Goal: Information Seeking & Learning: Learn about a topic

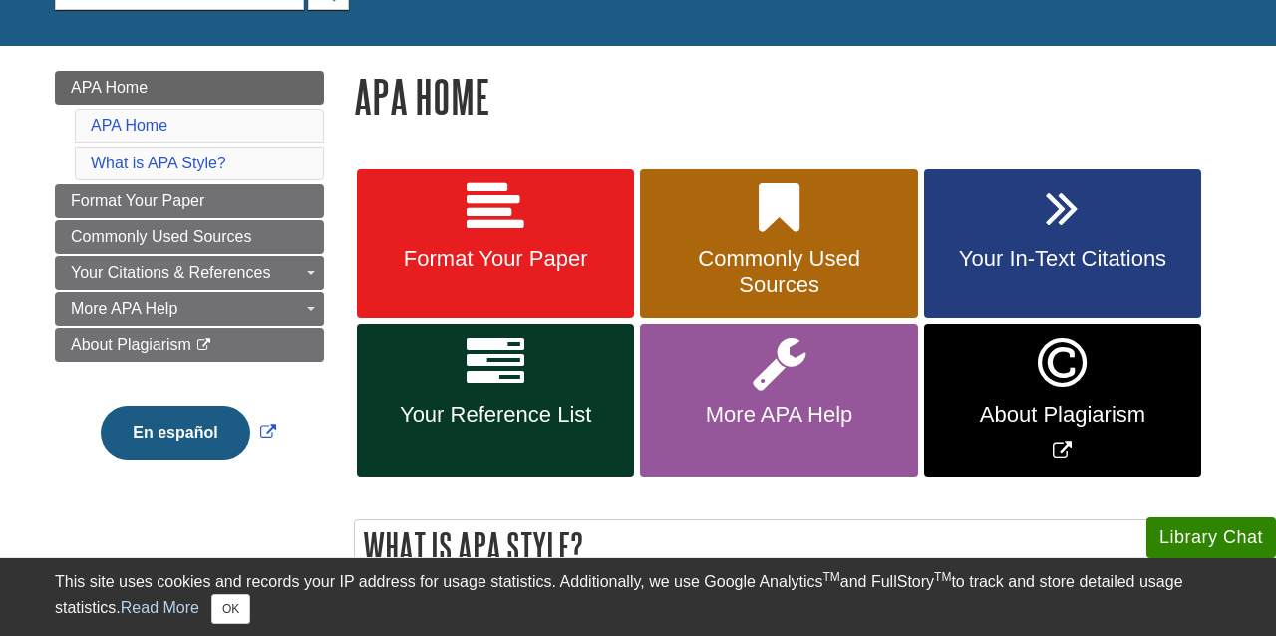
scroll to position [234, 0]
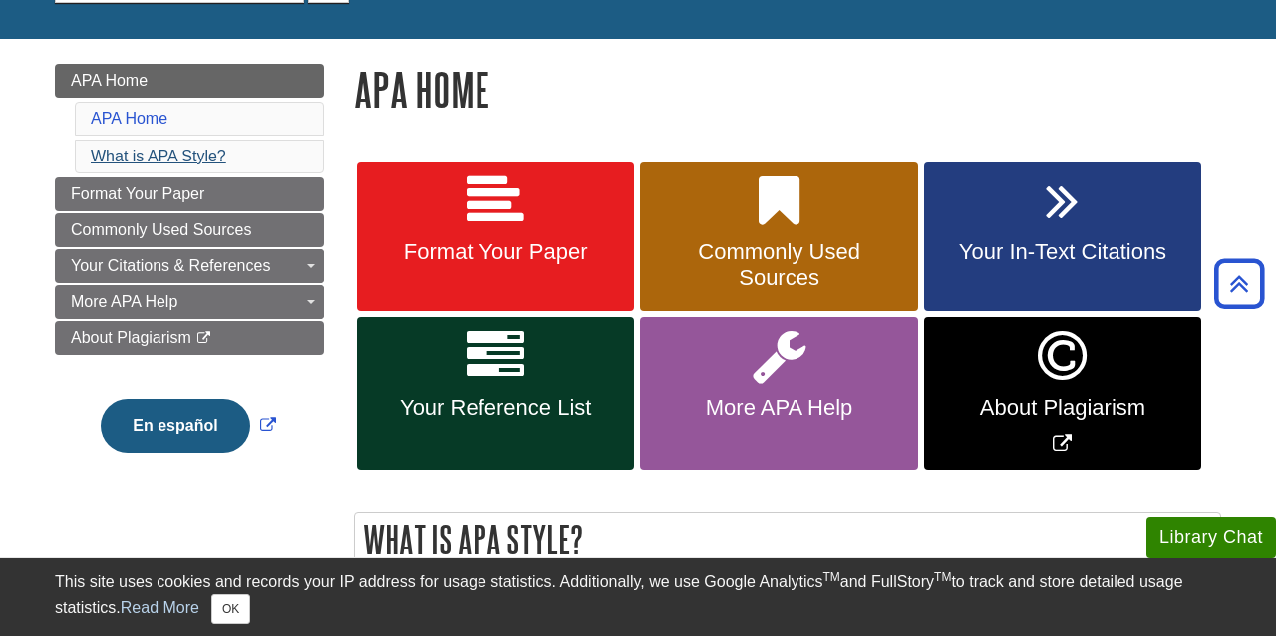
click at [205, 158] on link "What is APA Style?" at bounding box center [159, 155] width 136 height 17
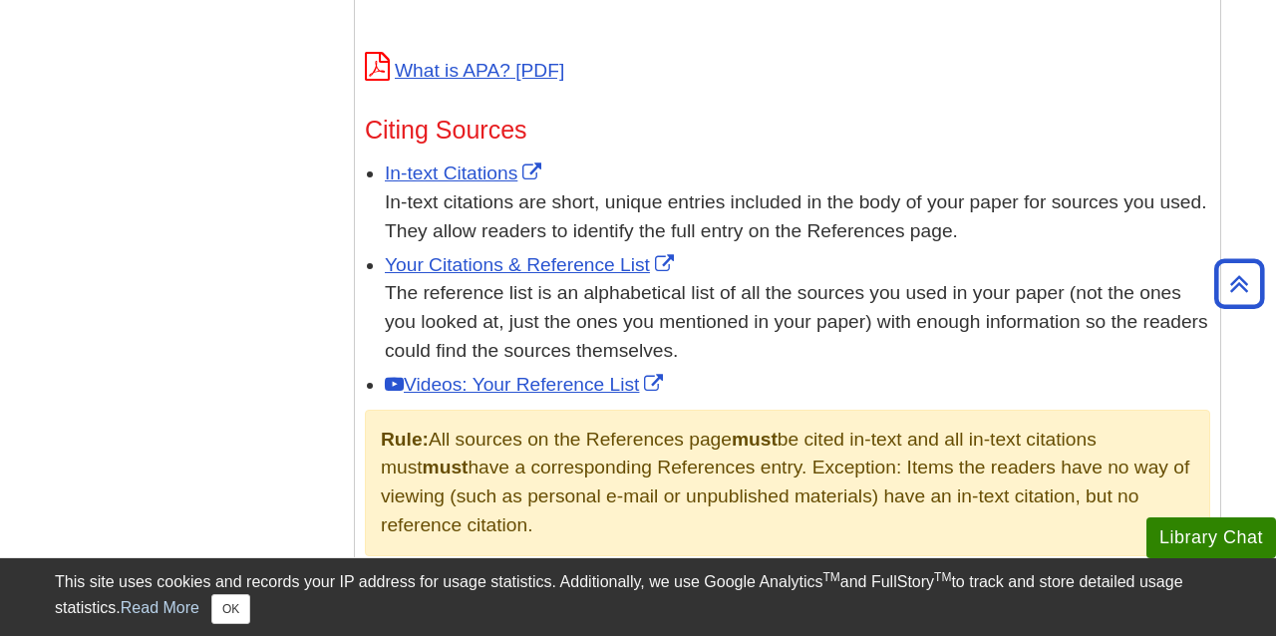
scroll to position [1112, 0]
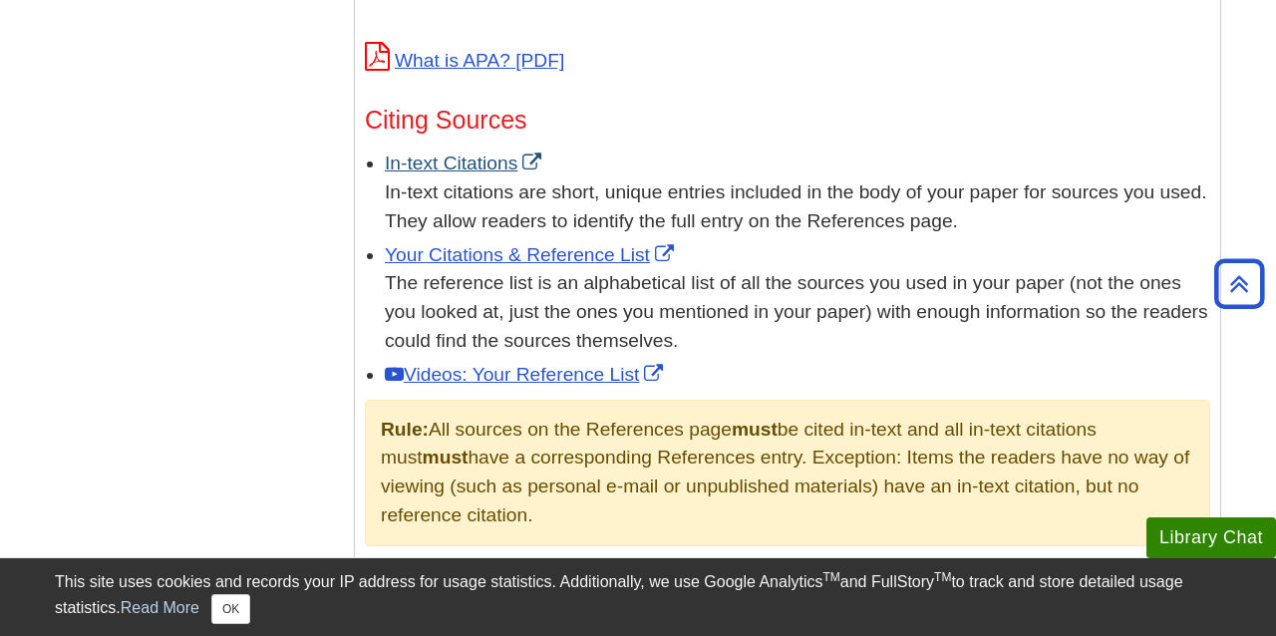
click at [479, 165] on link "In-text Citations" at bounding box center [465, 162] width 161 height 21
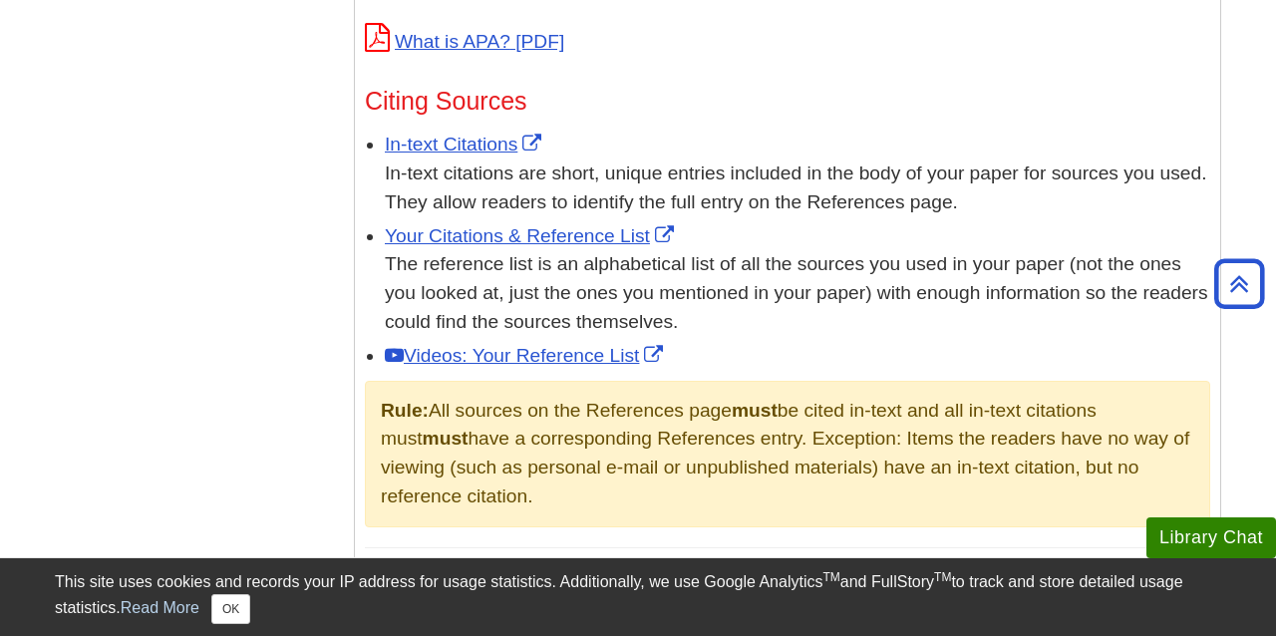
scroll to position [1132, 0]
click at [584, 230] on link "Your Citations & Reference List" at bounding box center [532, 234] width 294 height 21
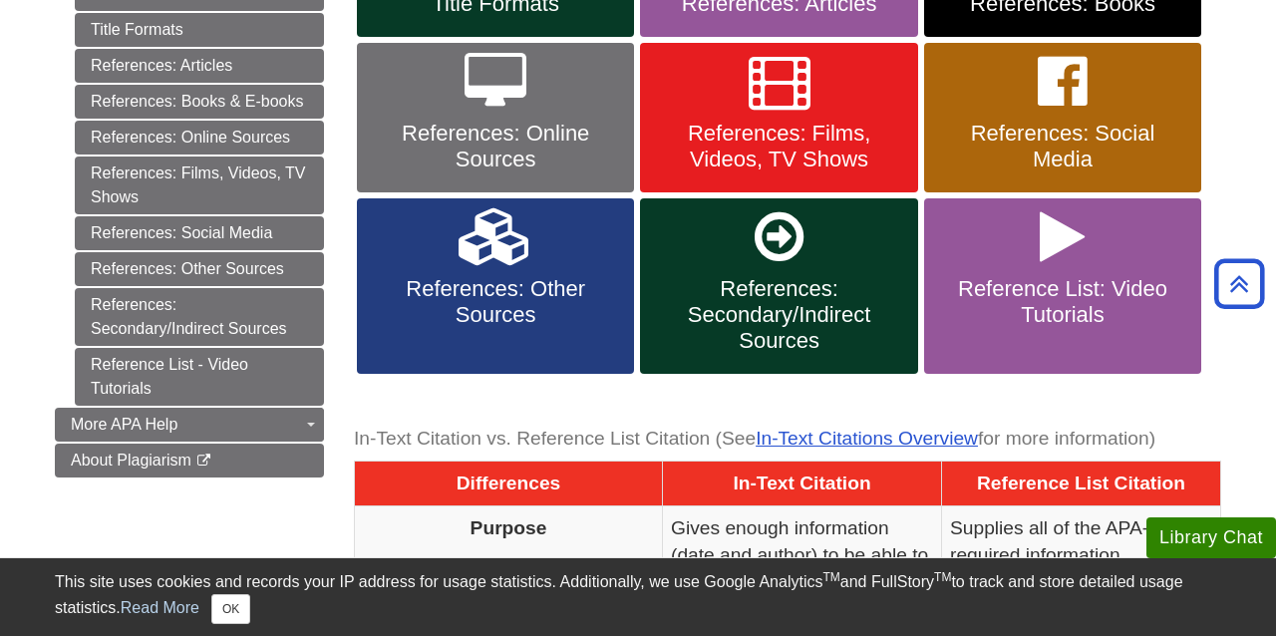
scroll to position [640, 0]
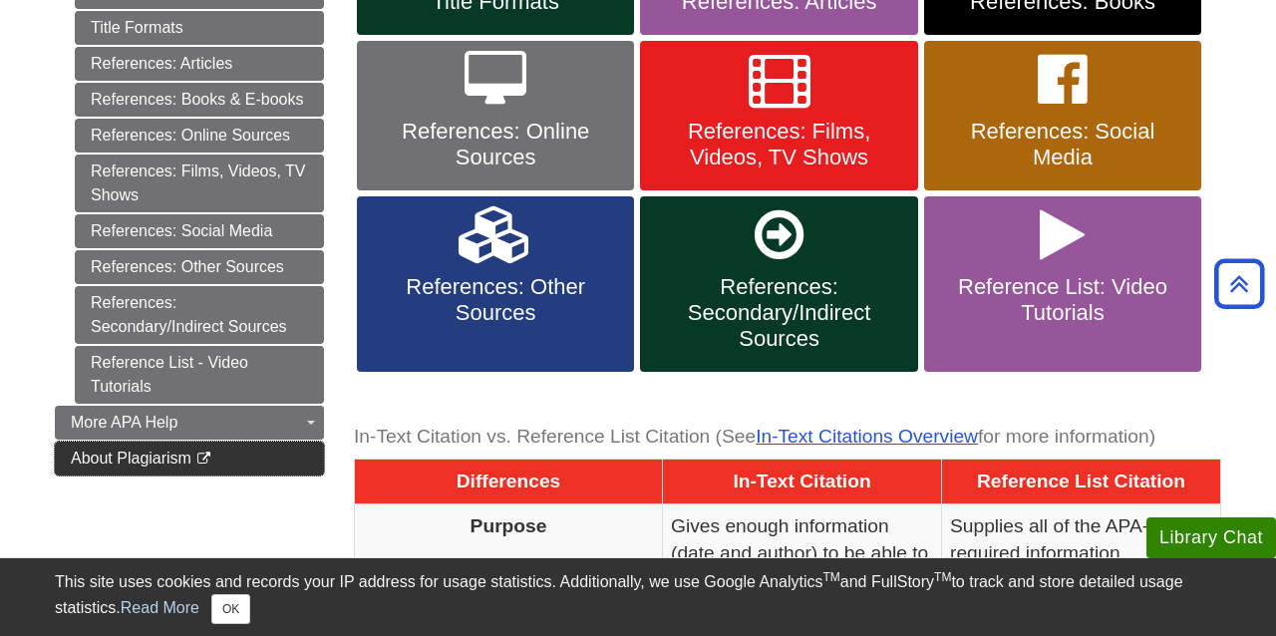
click at [187, 460] on span "About Plagiarism" at bounding box center [131, 457] width 121 height 17
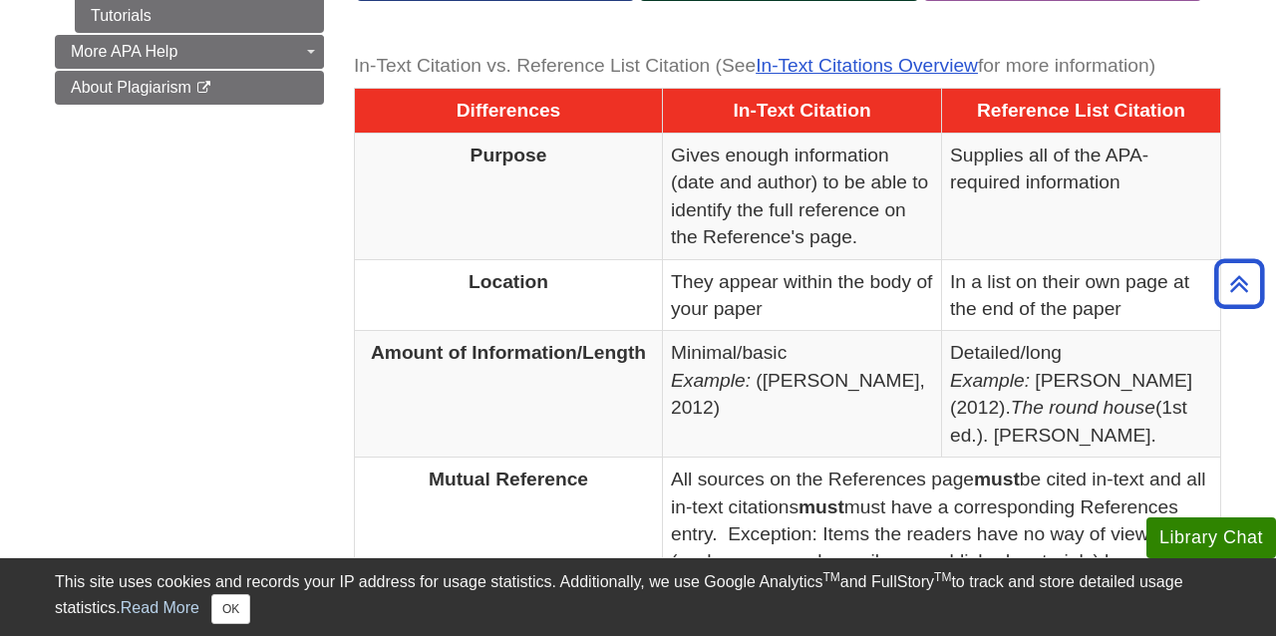
scroll to position [1023, 0]
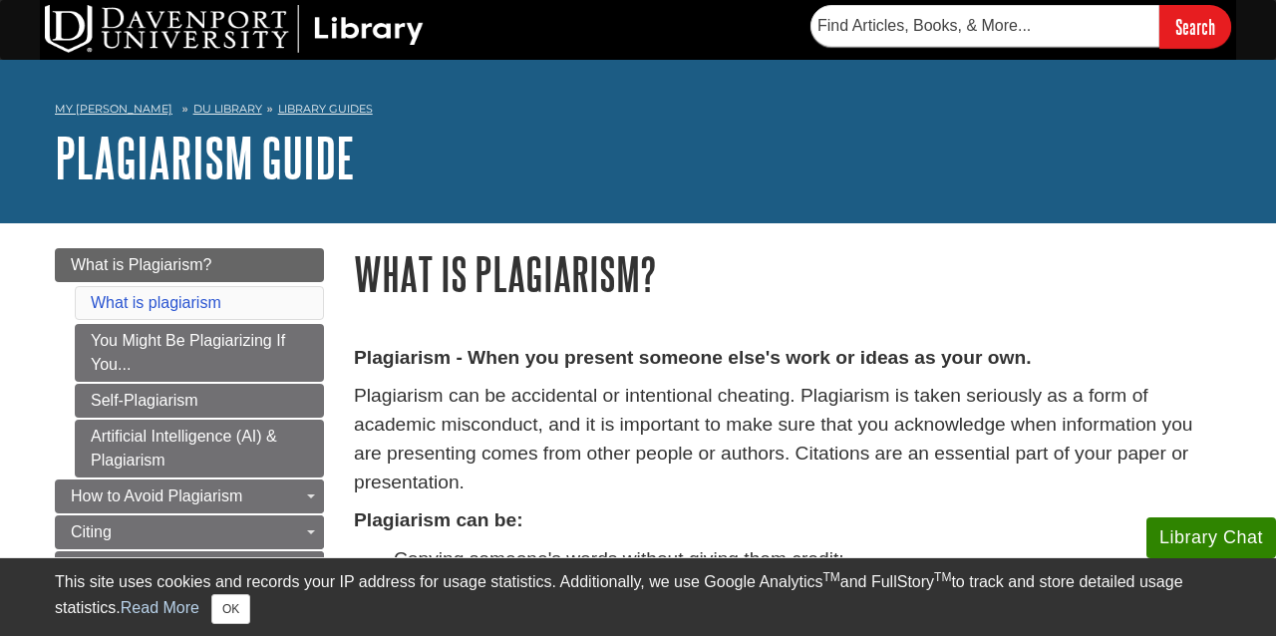
scroll to position [39, 0]
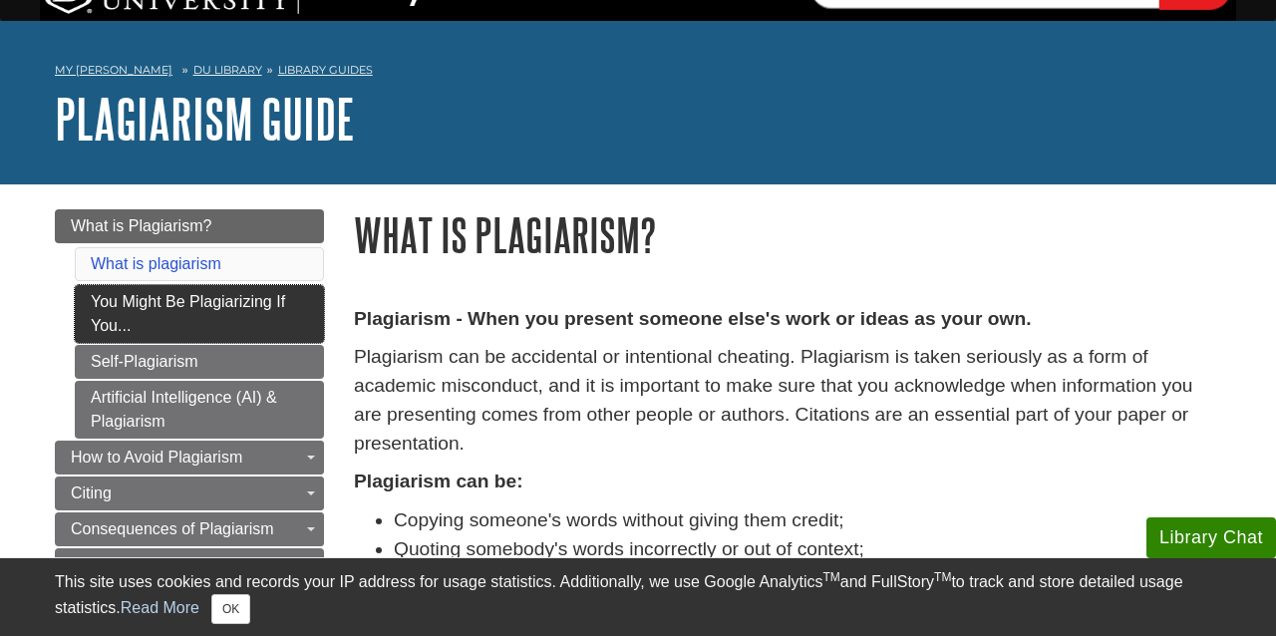
click at [207, 304] on link "You Might Be Plagiarizing If You..." at bounding box center [199, 314] width 249 height 58
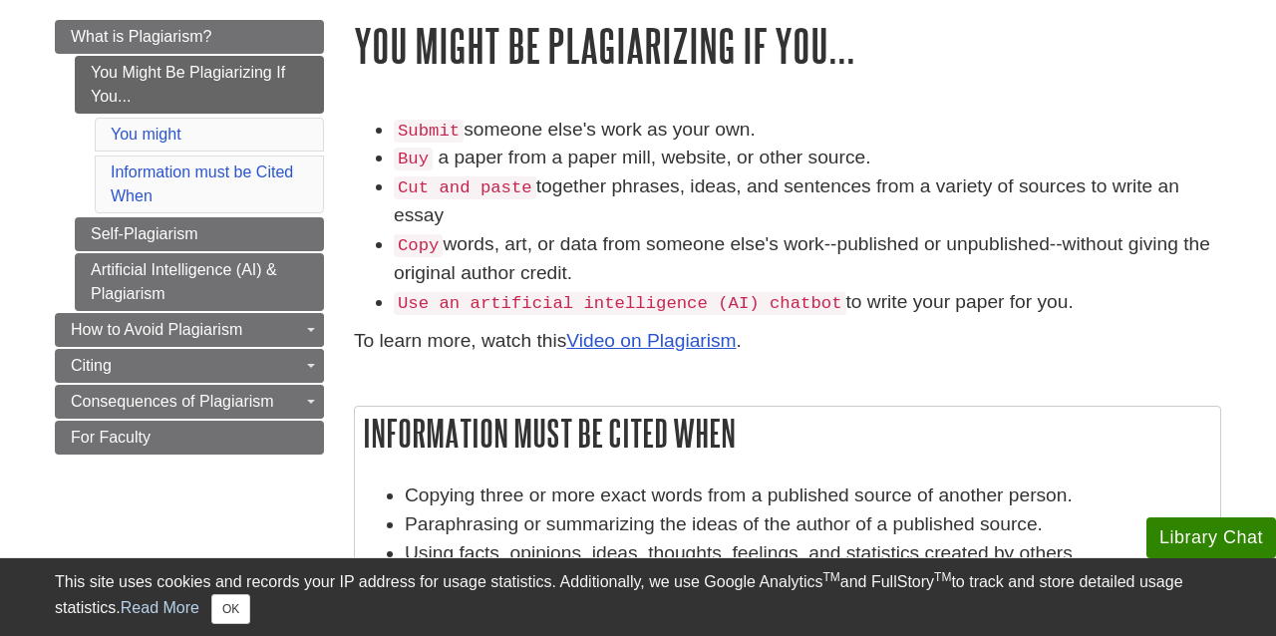
scroll to position [239, 0]
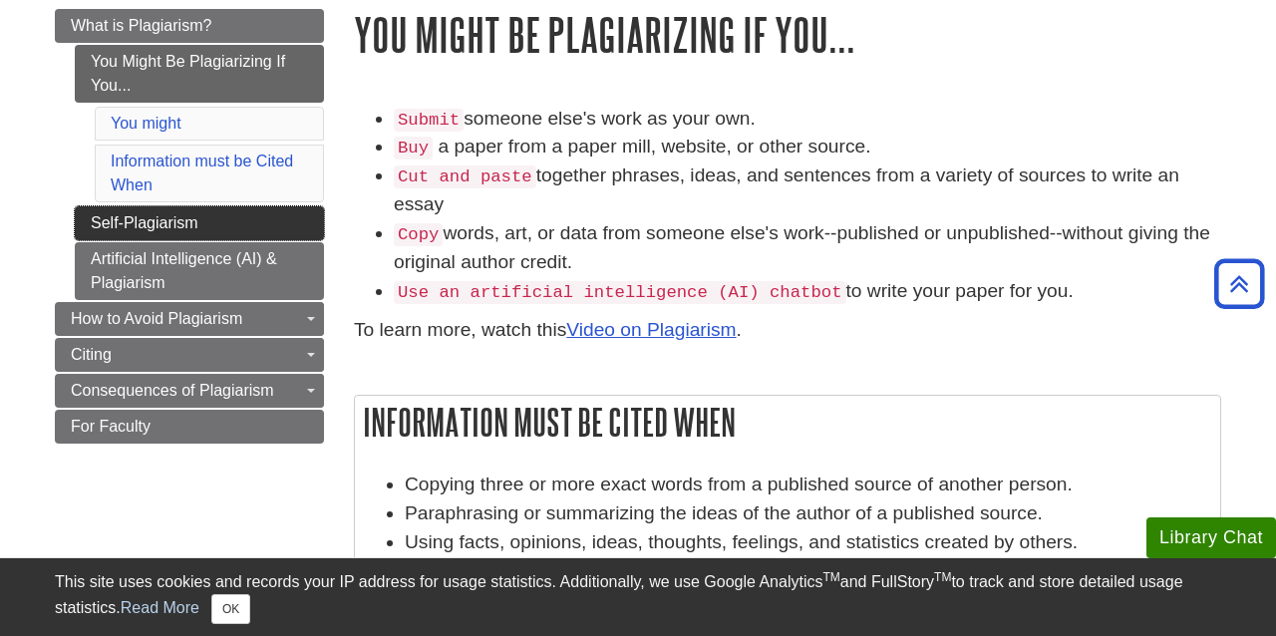
click at [178, 222] on link "Self-Plagiarism" at bounding box center [199, 223] width 249 height 34
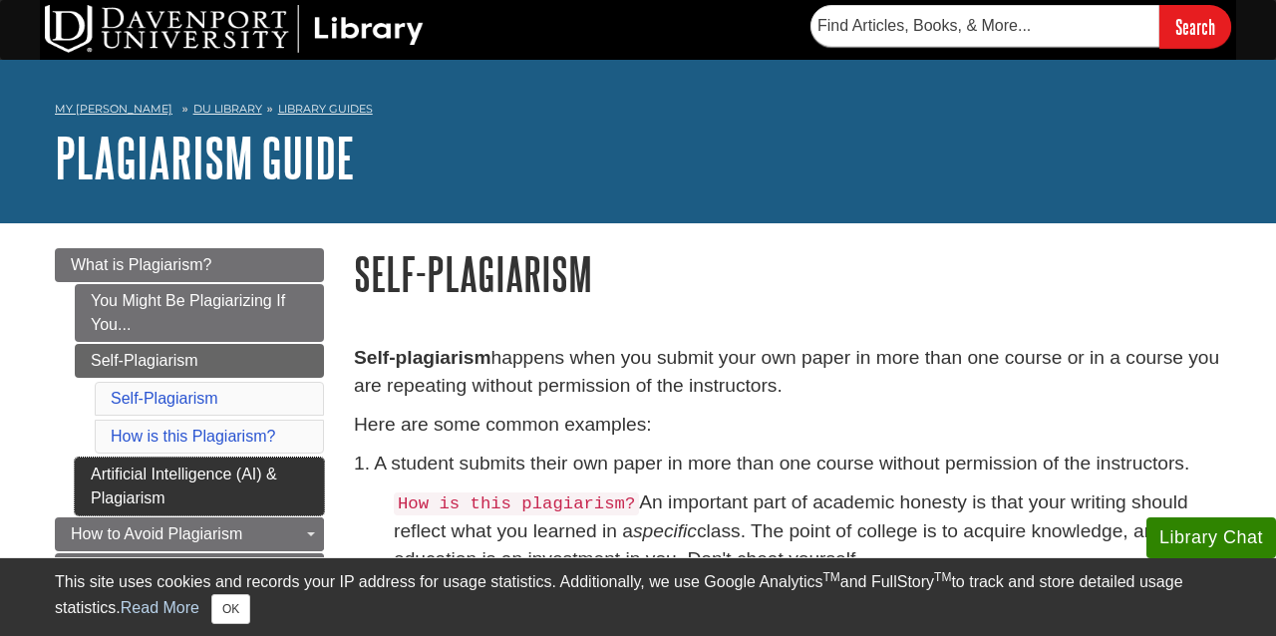
click at [247, 478] on link "Artificial Intelligence (AI) & Plagiarism" at bounding box center [199, 486] width 249 height 58
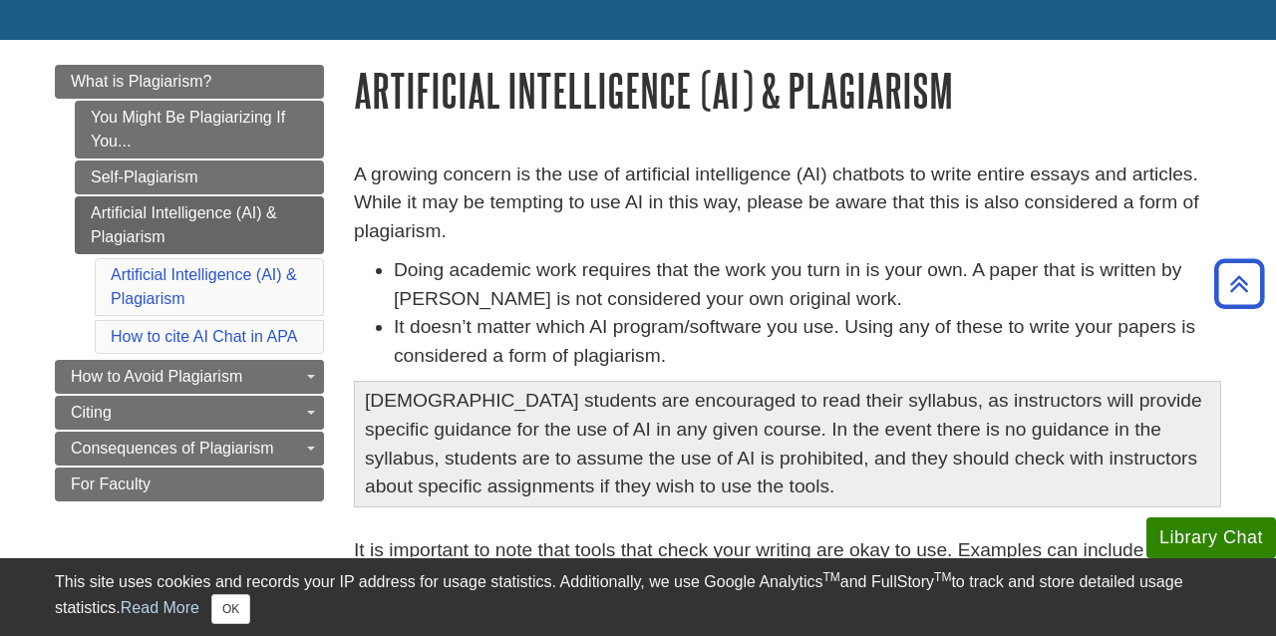
scroll to position [180, 0]
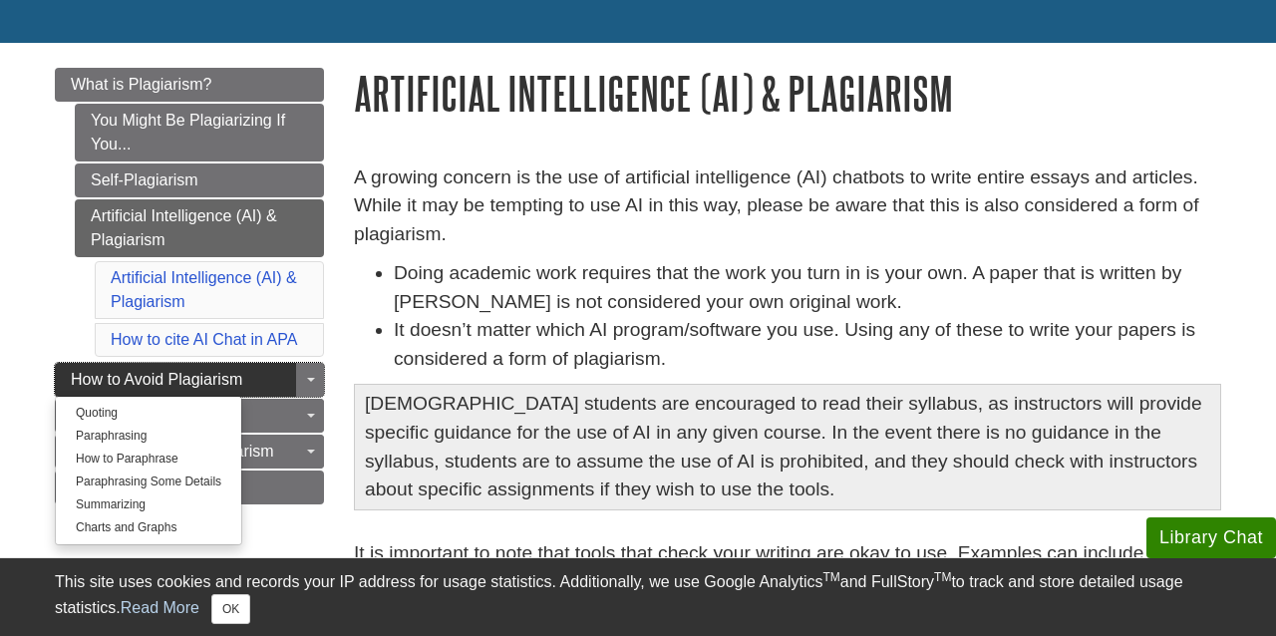
click at [216, 379] on span "How to Avoid Plagiarism" at bounding box center [156, 379] width 171 height 17
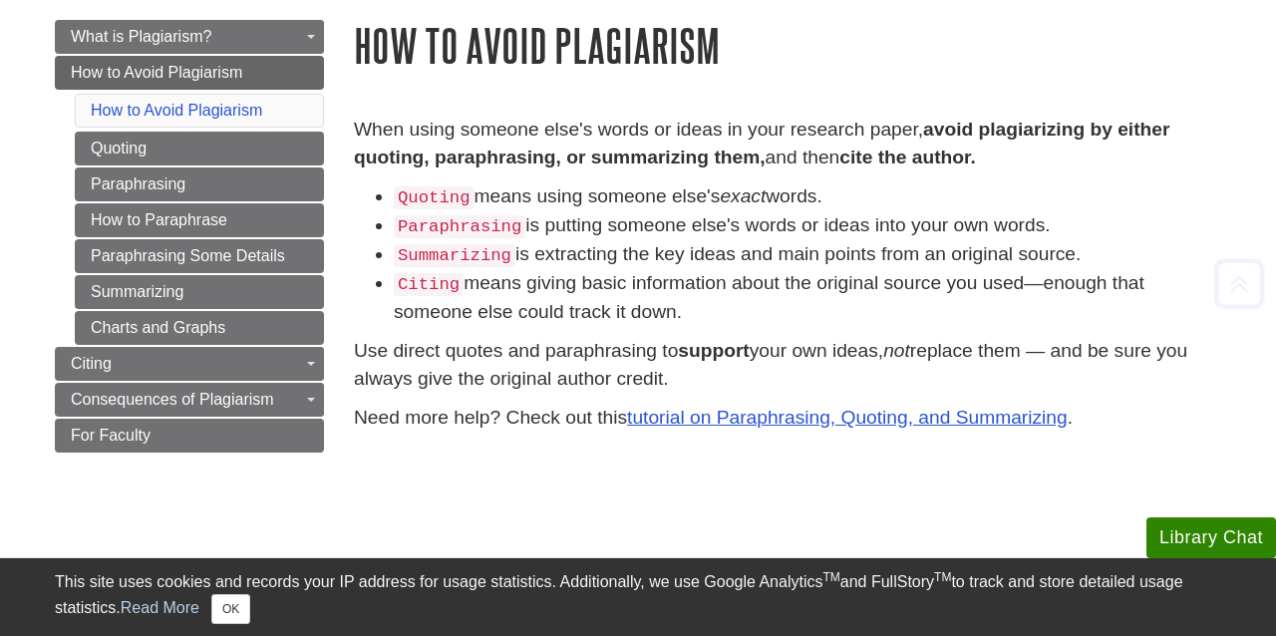
scroll to position [241, 0]
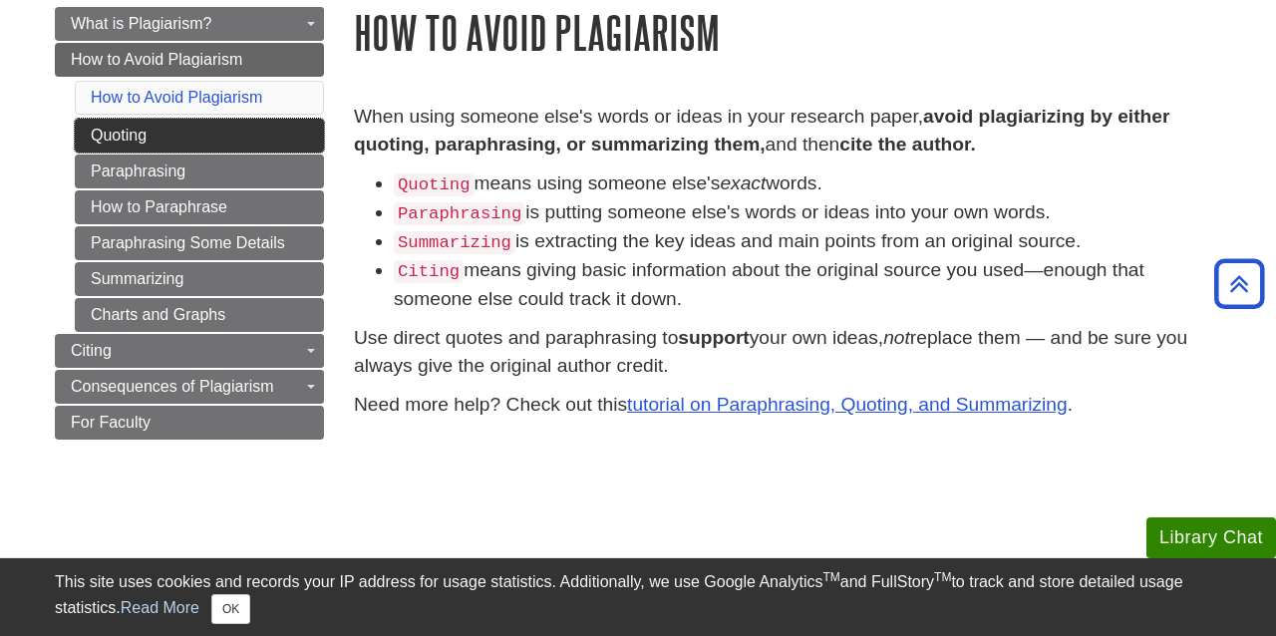
click at [170, 128] on link "Quoting" at bounding box center [199, 136] width 249 height 34
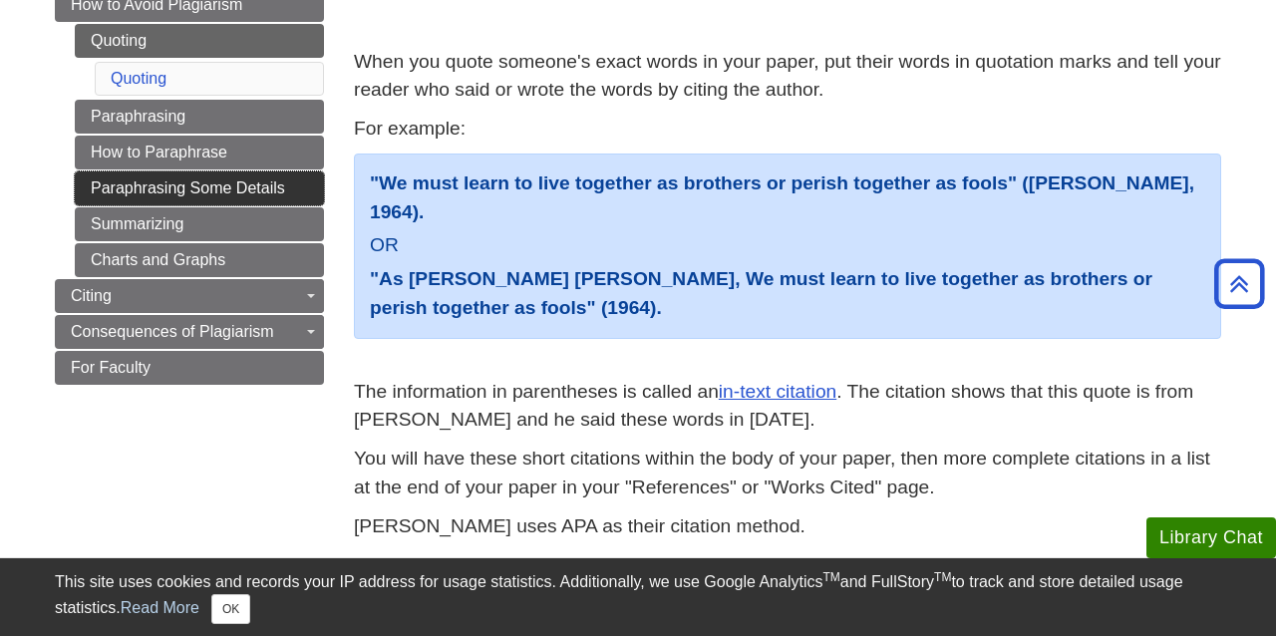
scroll to position [293, 0]
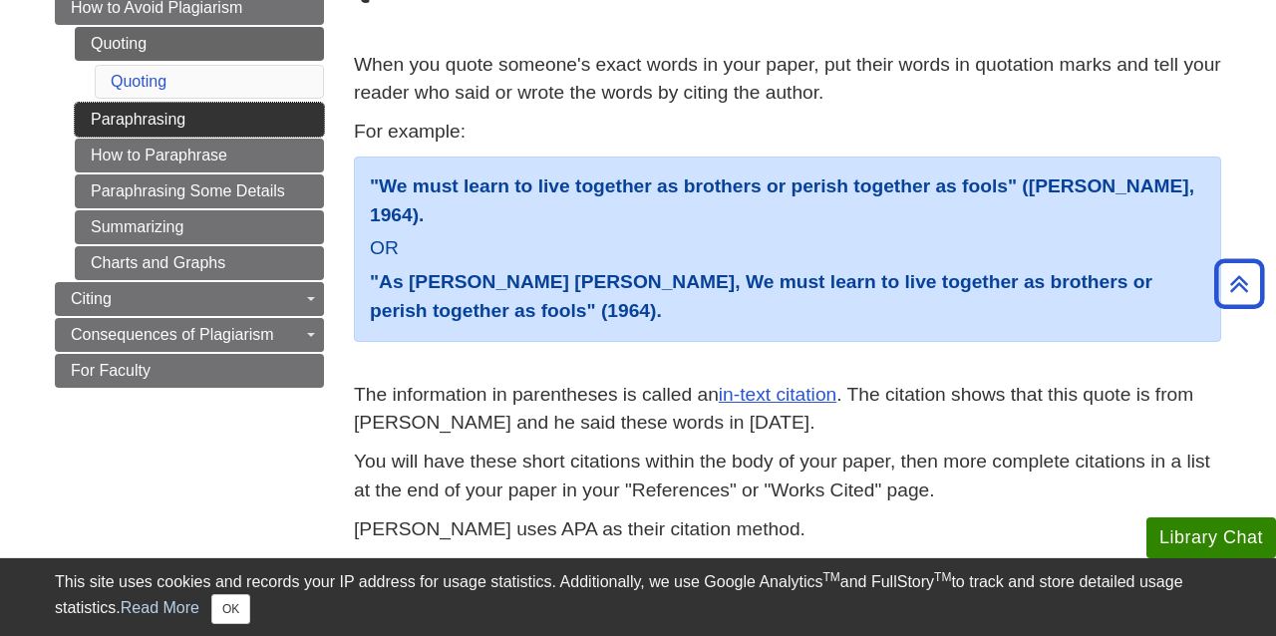
click at [216, 123] on link "Paraphrasing" at bounding box center [199, 120] width 249 height 34
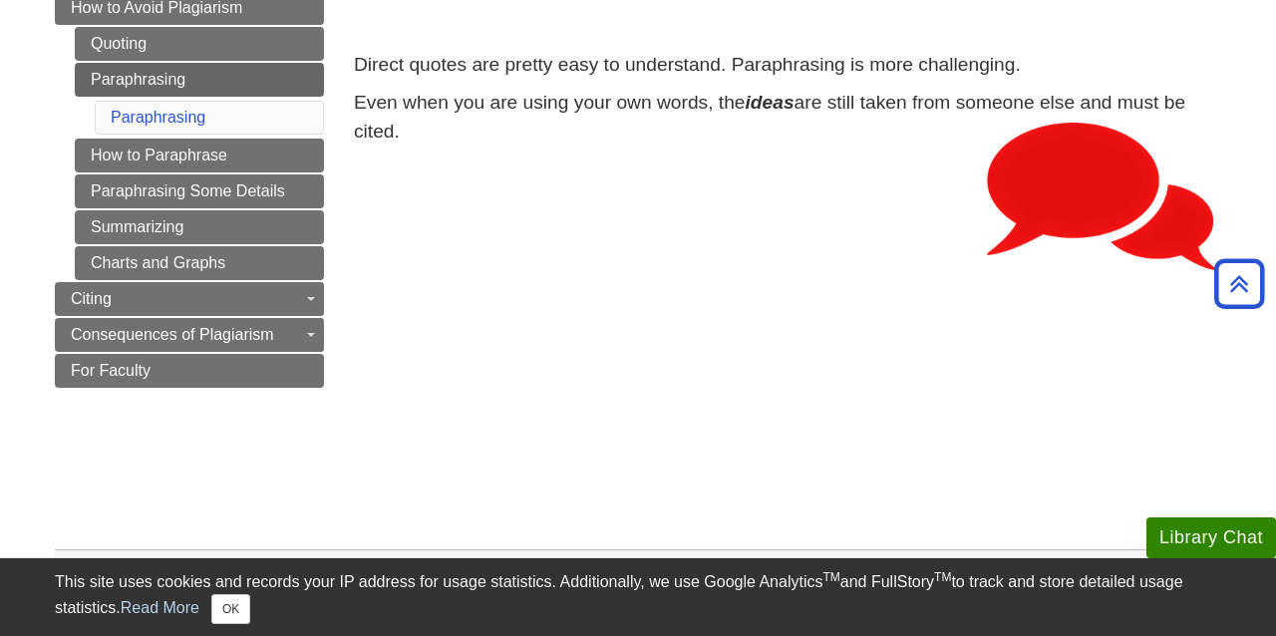
scroll to position [303, 0]
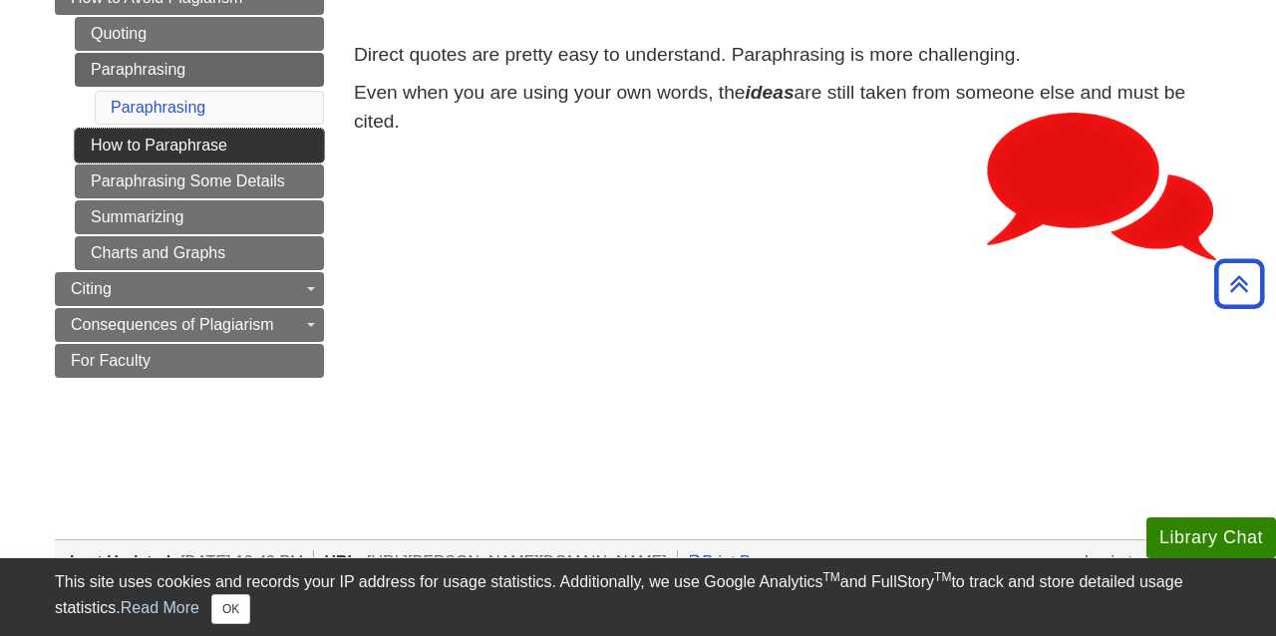
click at [214, 146] on link "How to Paraphrase" at bounding box center [199, 146] width 249 height 34
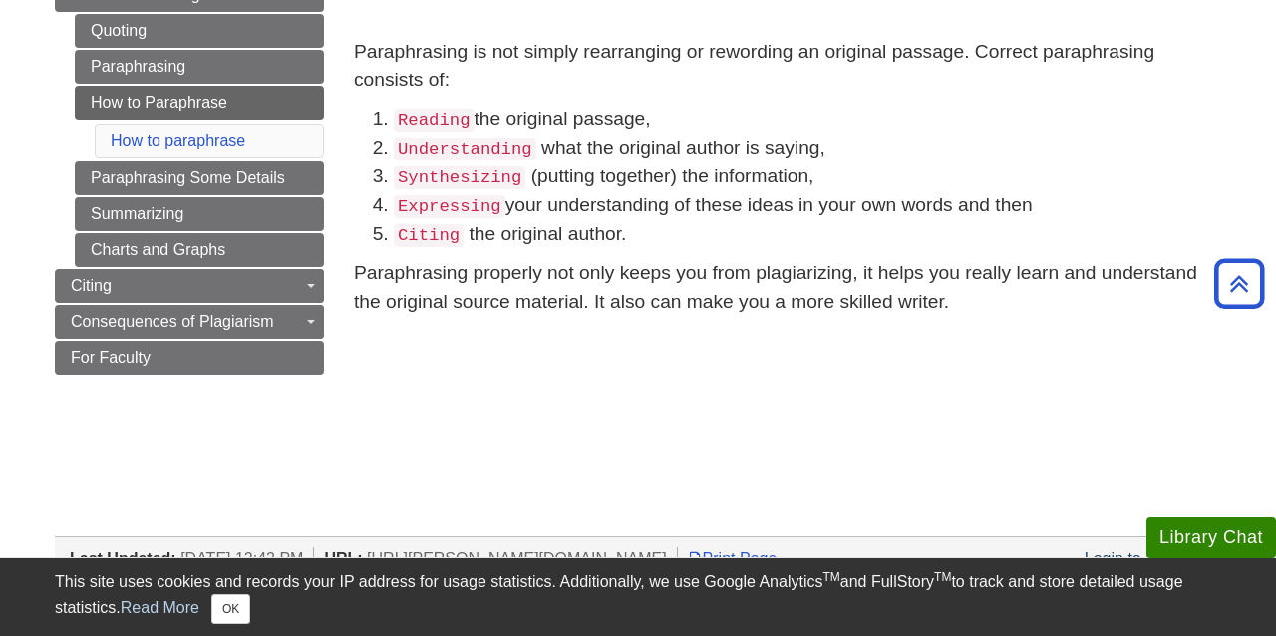
scroll to position [178, 0]
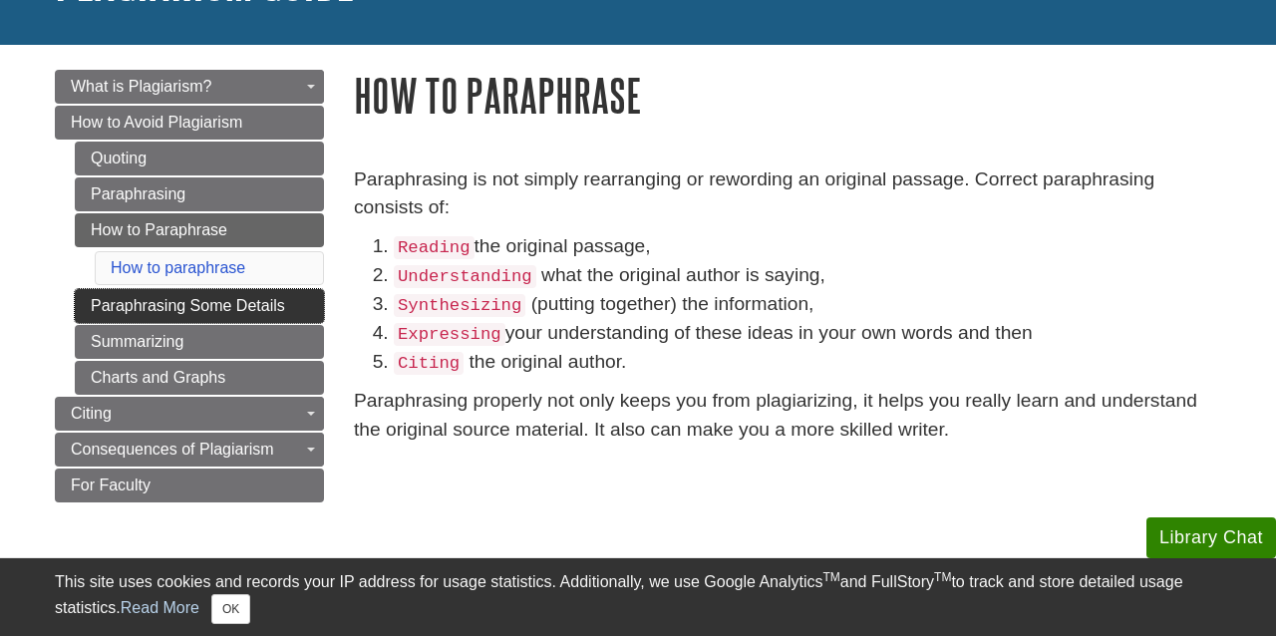
click at [169, 311] on link "Paraphrasing Some Details" at bounding box center [199, 306] width 249 height 34
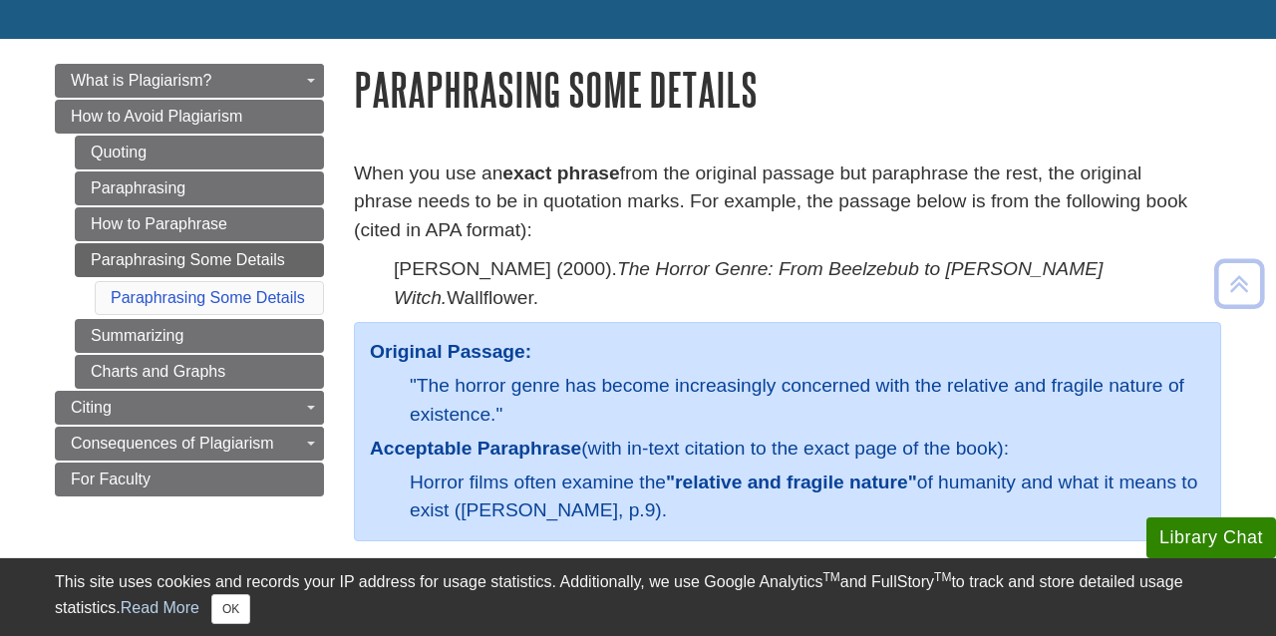
scroll to position [176, 0]
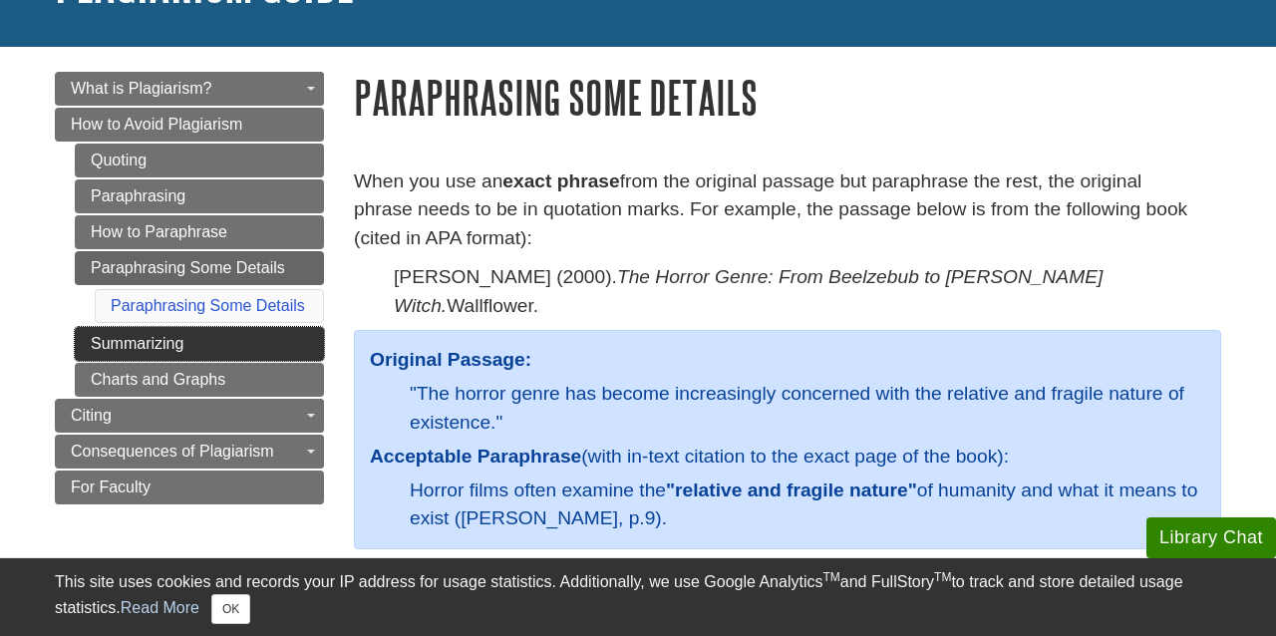
click at [237, 332] on link "Summarizing" at bounding box center [199, 344] width 249 height 34
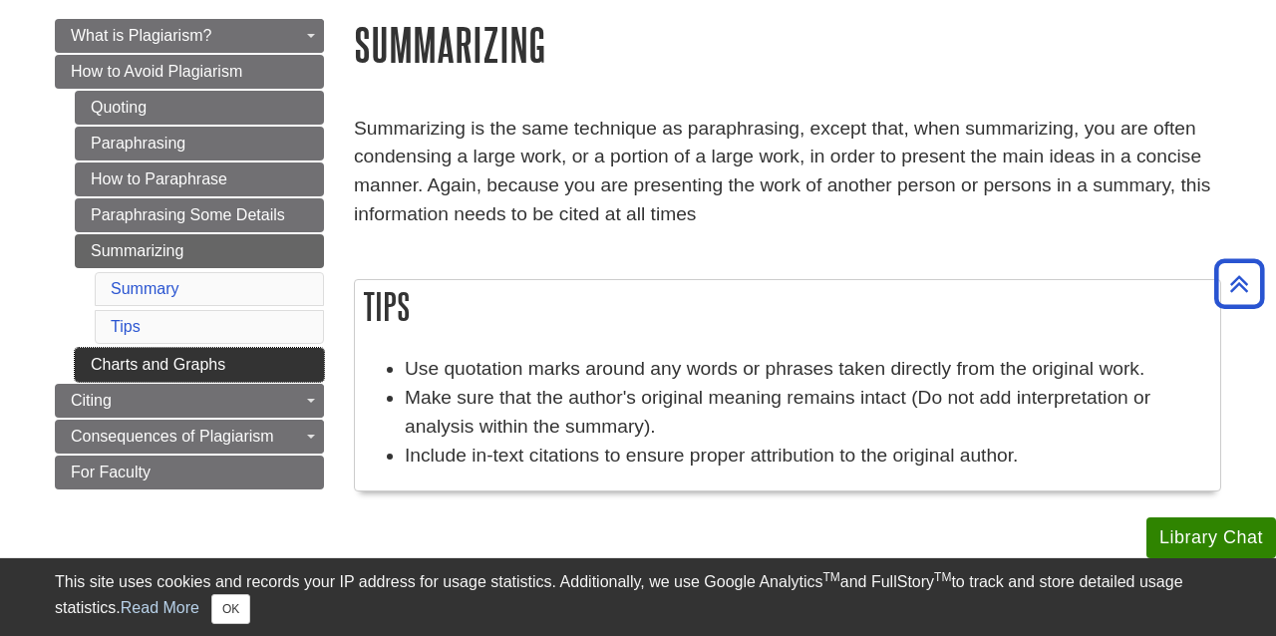
scroll to position [224, 0]
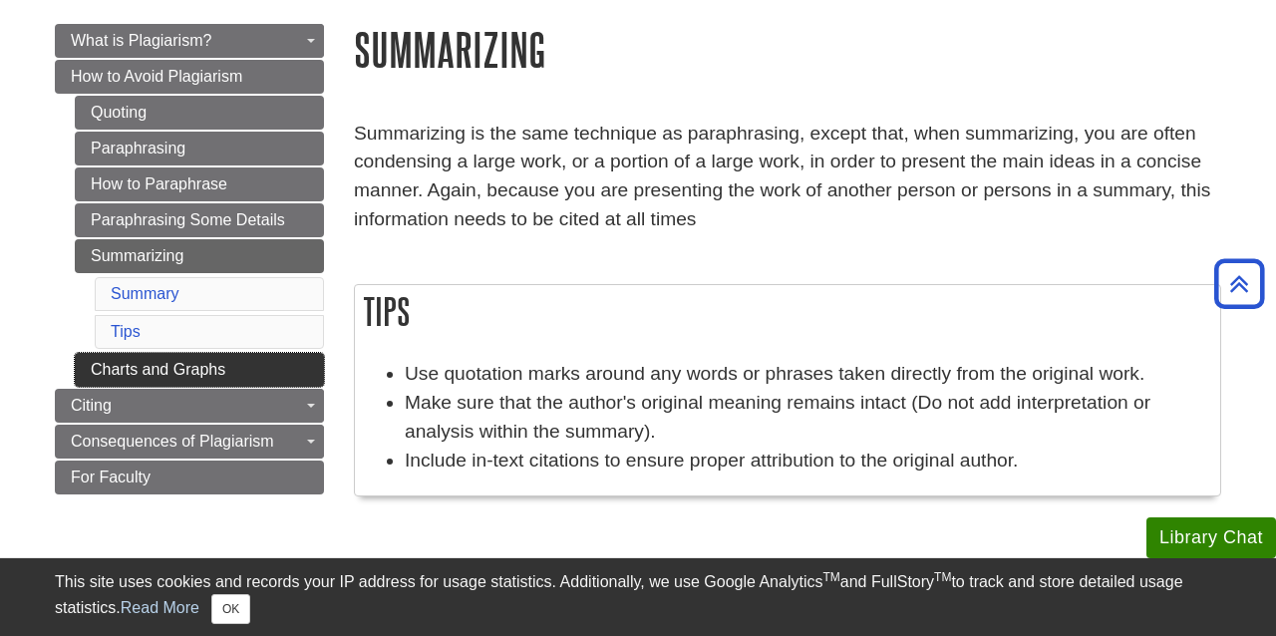
click at [179, 372] on link "Charts and Graphs" at bounding box center [199, 370] width 249 height 34
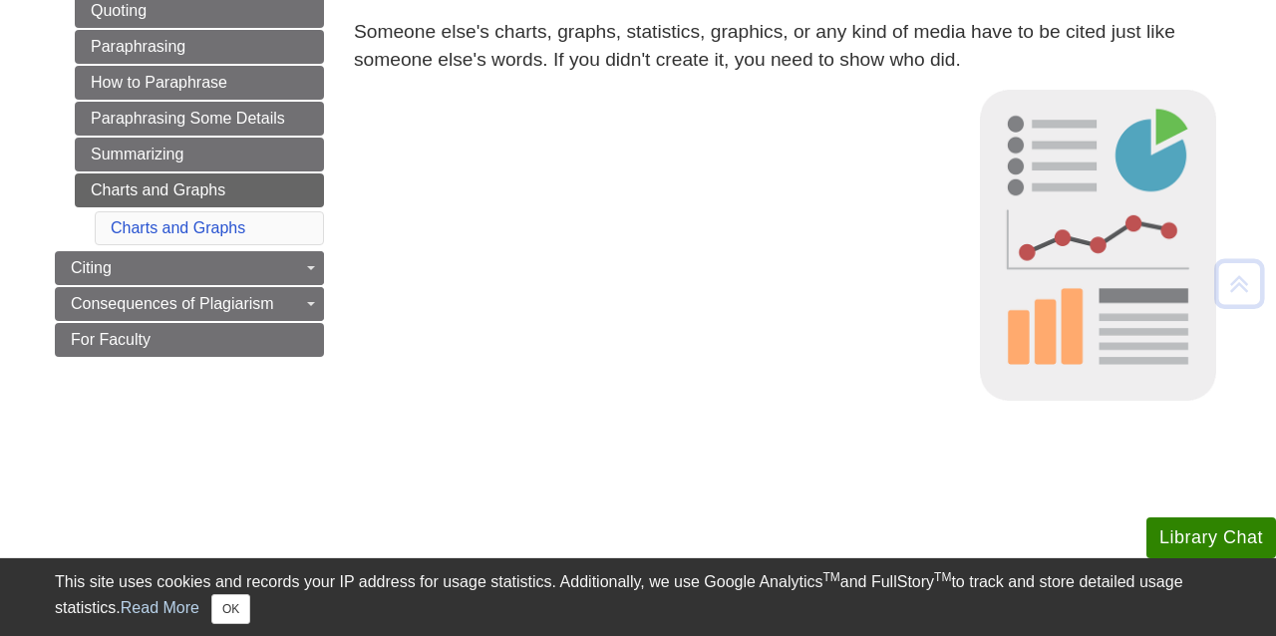
scroll to position [437, 0]
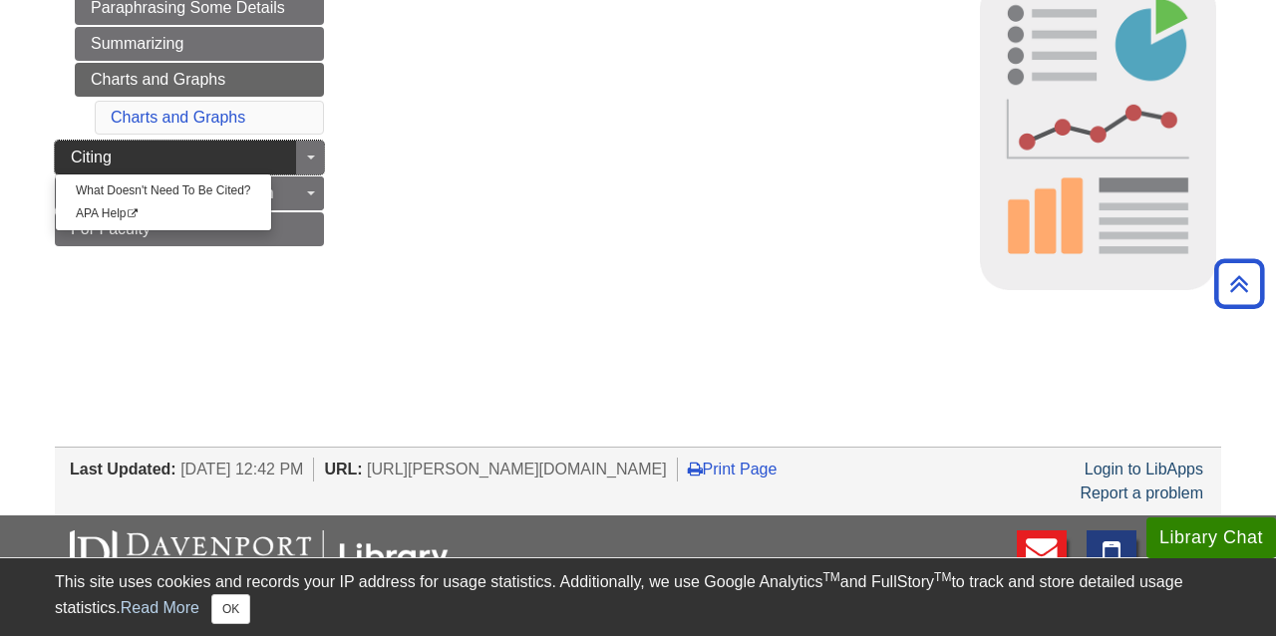
click at [217, 165] on link "Citing" at bounding box center [189, 158] width 269 height 34
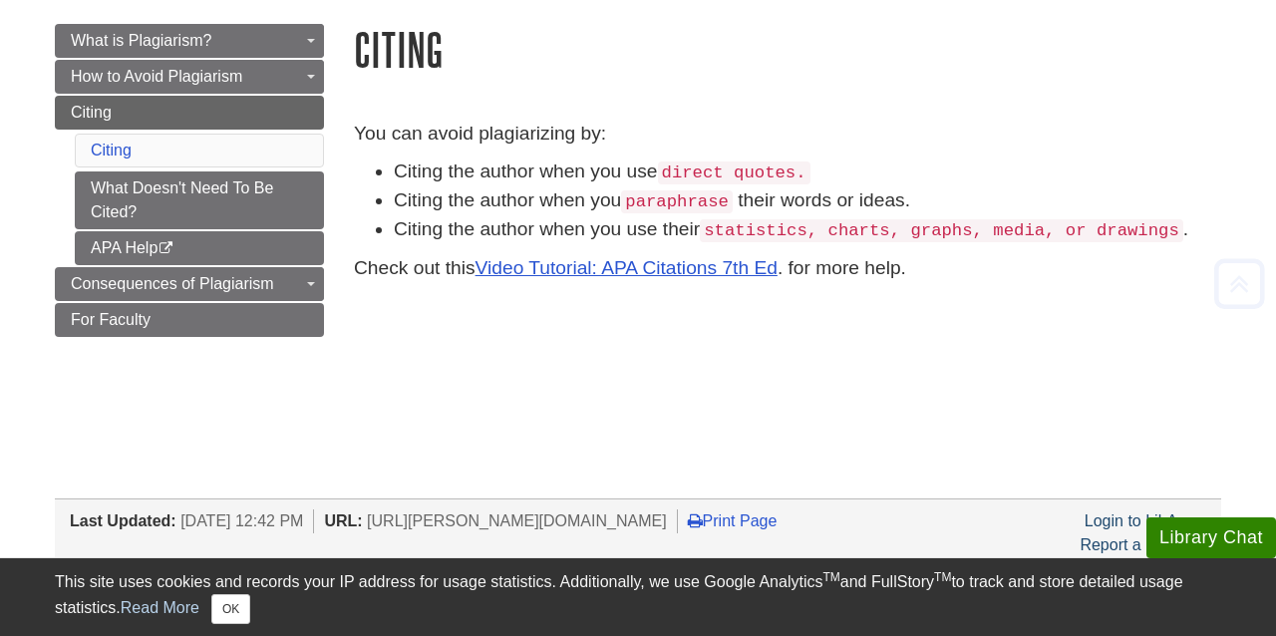
scroll to position [273, 0]
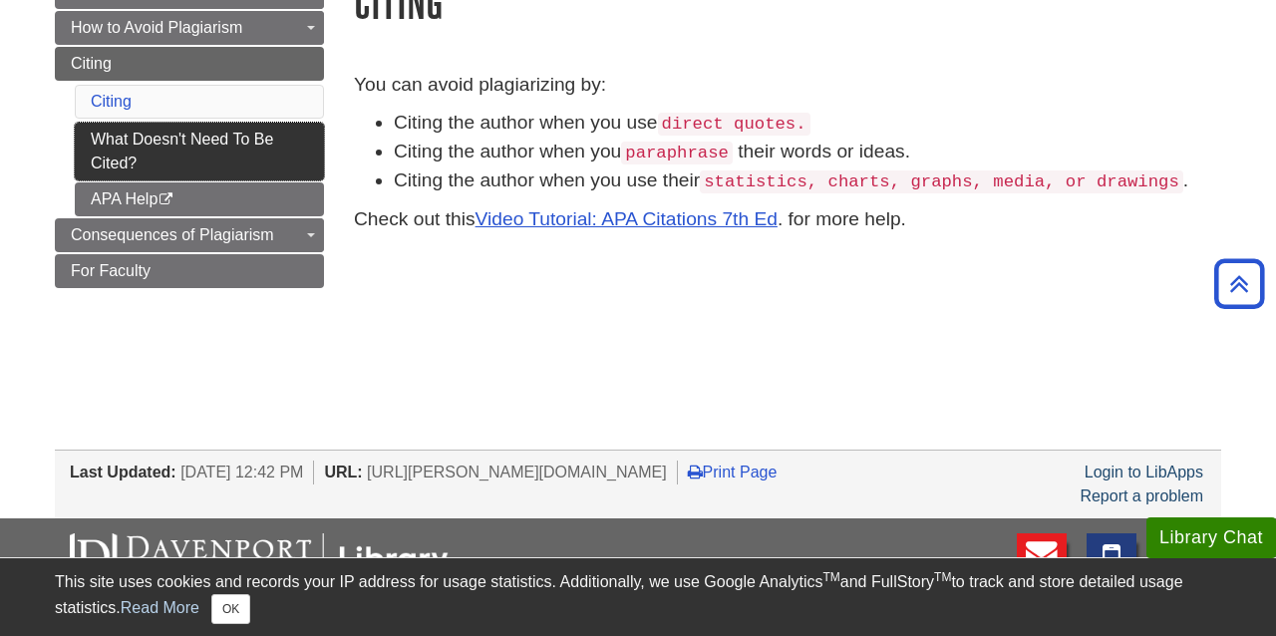
click at [270, 153] on link "What Doesn't Need To Be Cited?" at bounding box center [199, 152] width 249 height 58
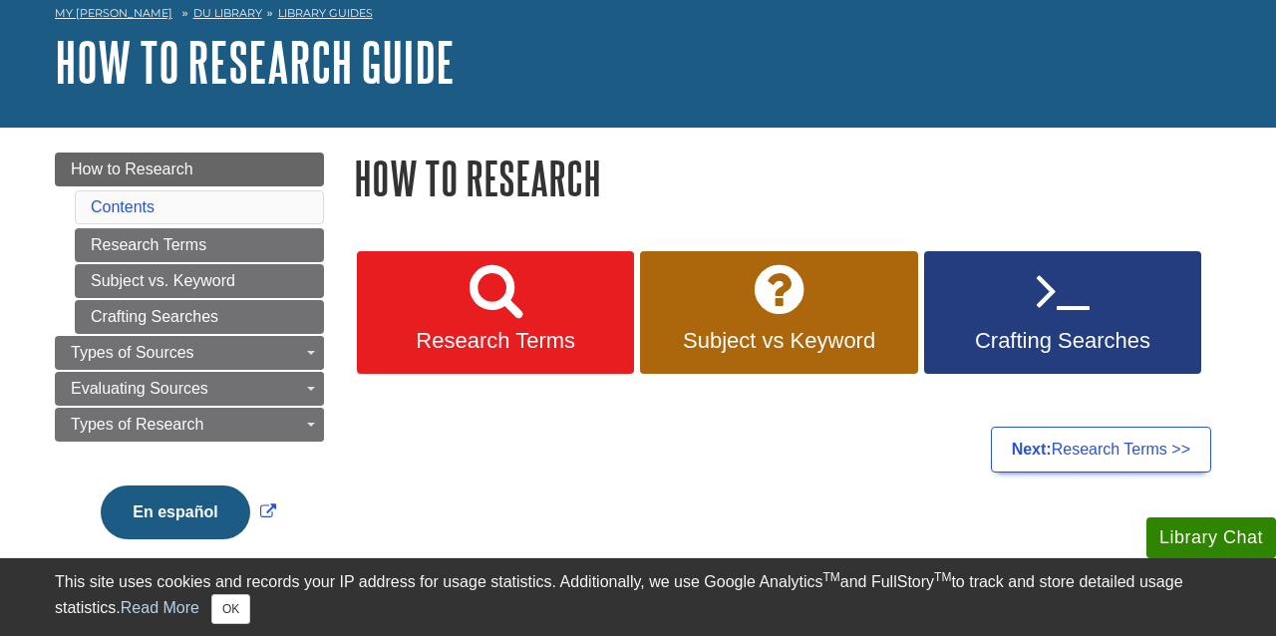
scroll to position [101, 0]
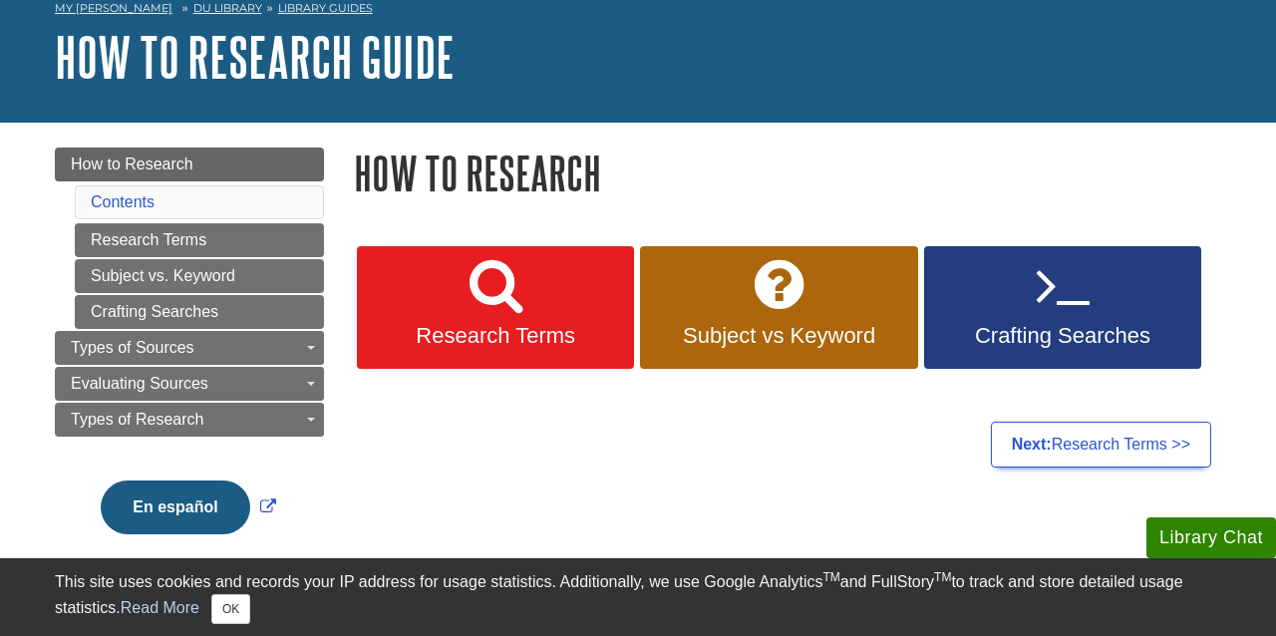
click at [570, 313] on link "Research Terms" at bounding box center [495, 308] width 277 height 124
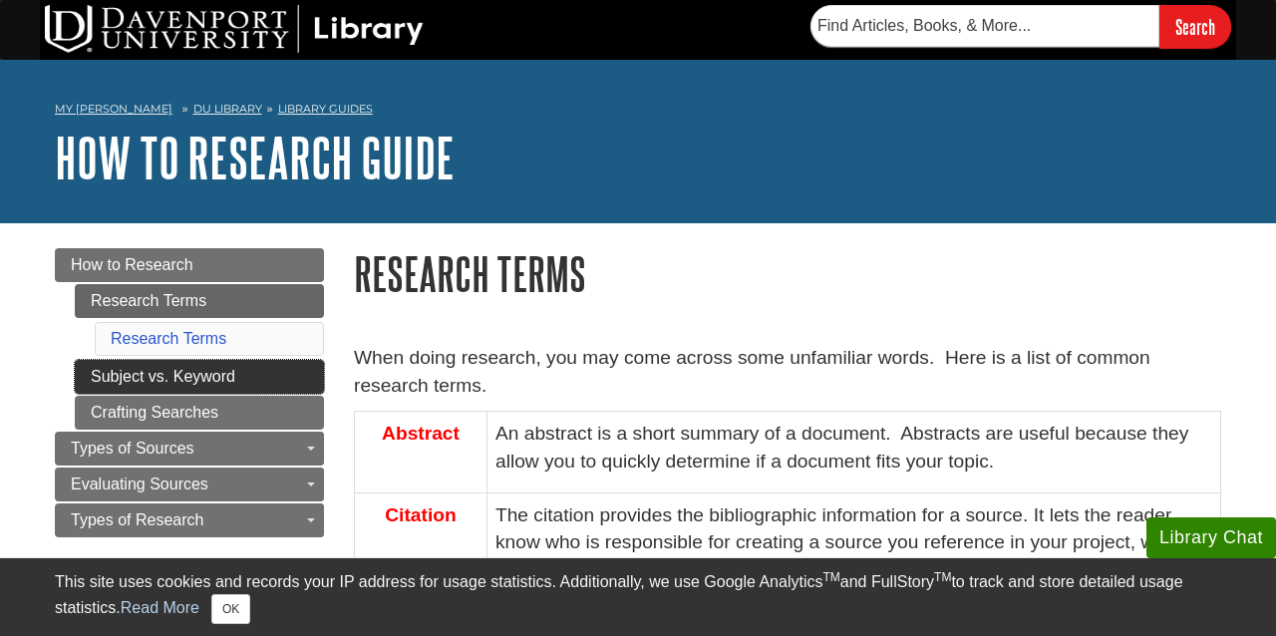
click at [216, 374] on link "Subject vs. Keyword" at bounding box center [199, 377] width 249 height 34
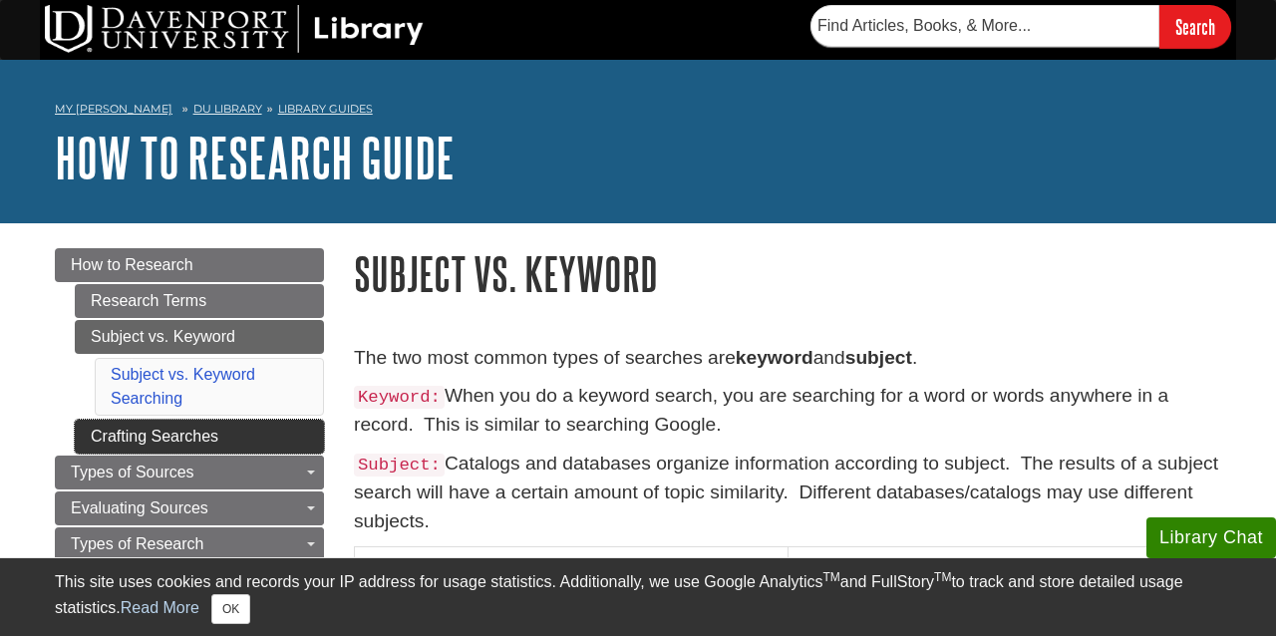
click at [253, 423] on link "Crafting Searches" at bounding box center [199, 437] width 249 height 34
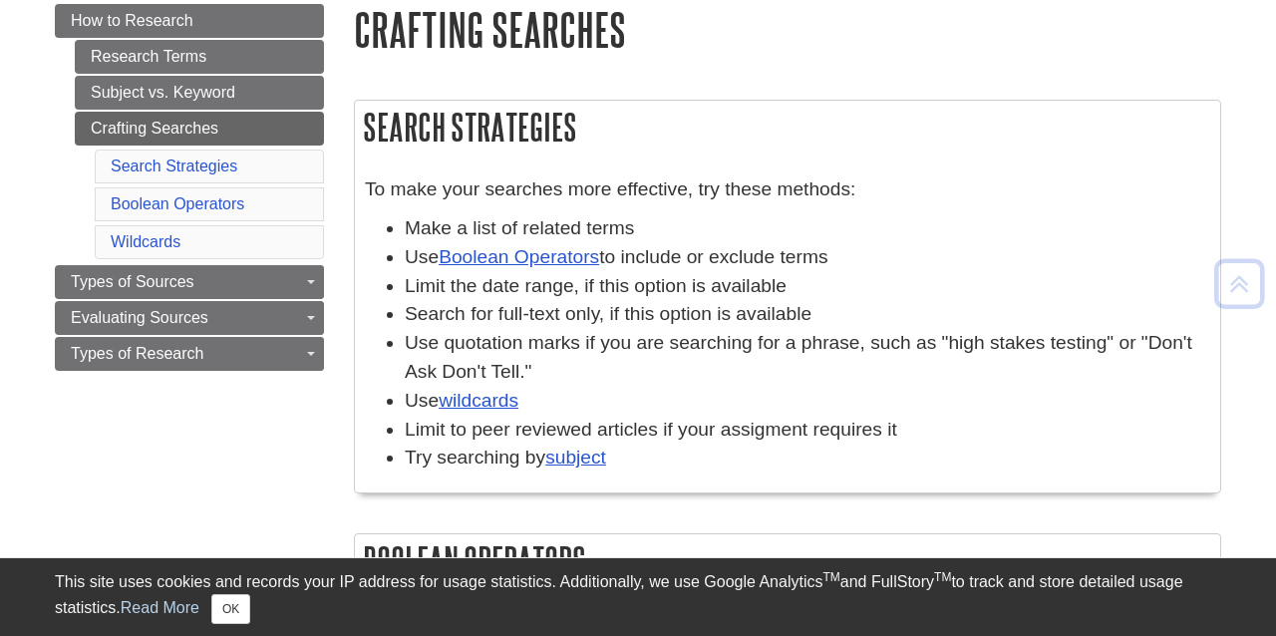
scroll to position [245, 0]
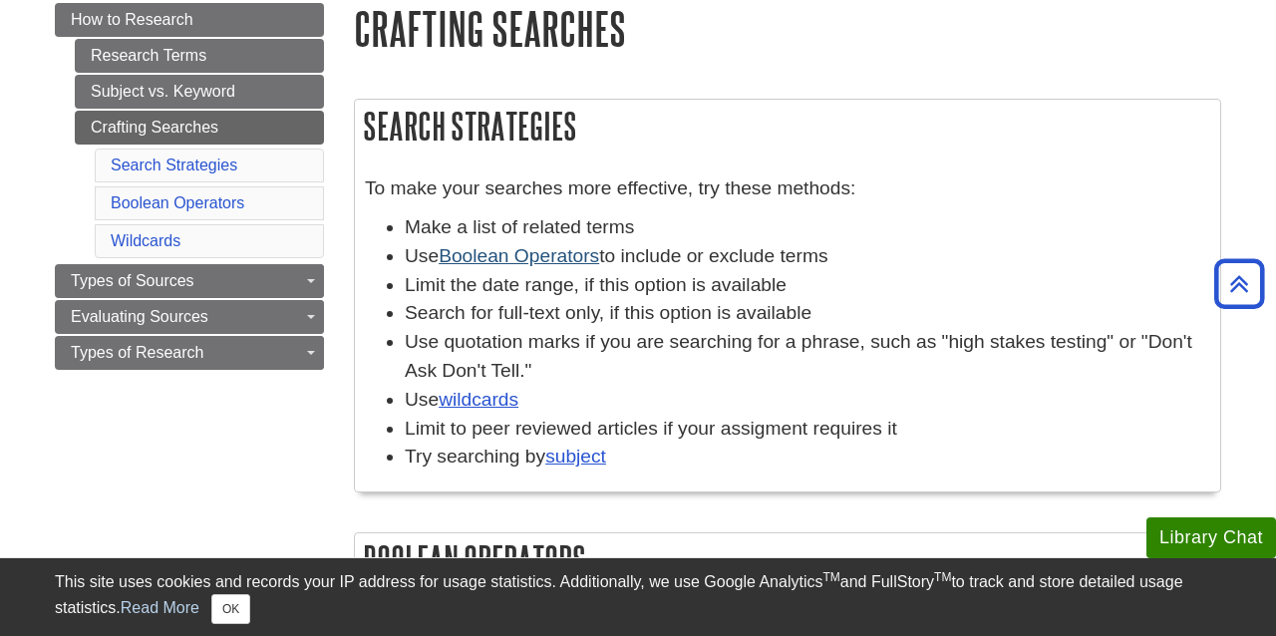
click at [527, 253] on link "Boolean Operators" at bounding box center [518, 255] width 160 height 21
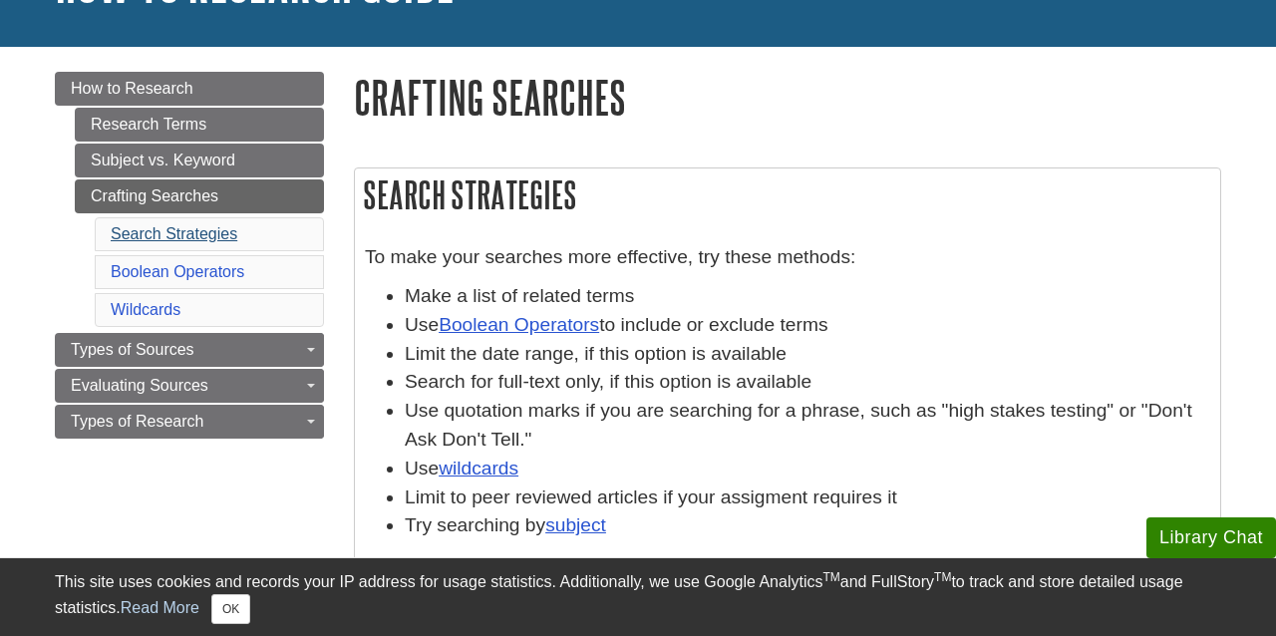
scroll to position [181, 0]
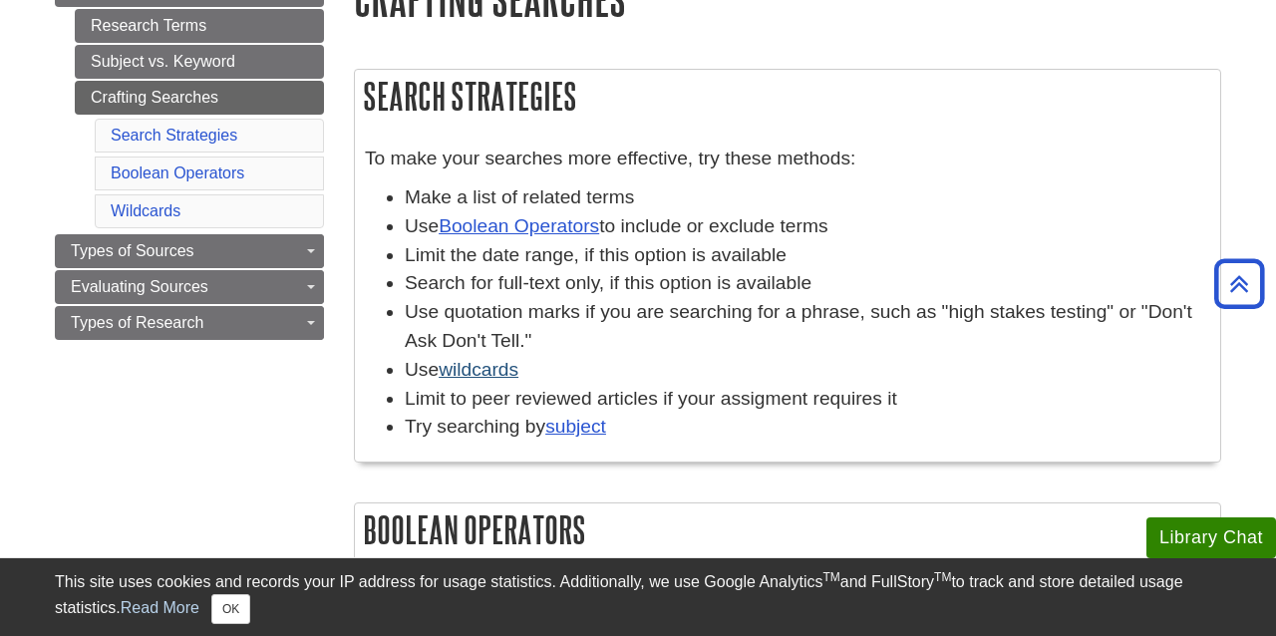
click at [494, 373] on link "wildcards" at bounding box center [478, 369] width 80 height 21
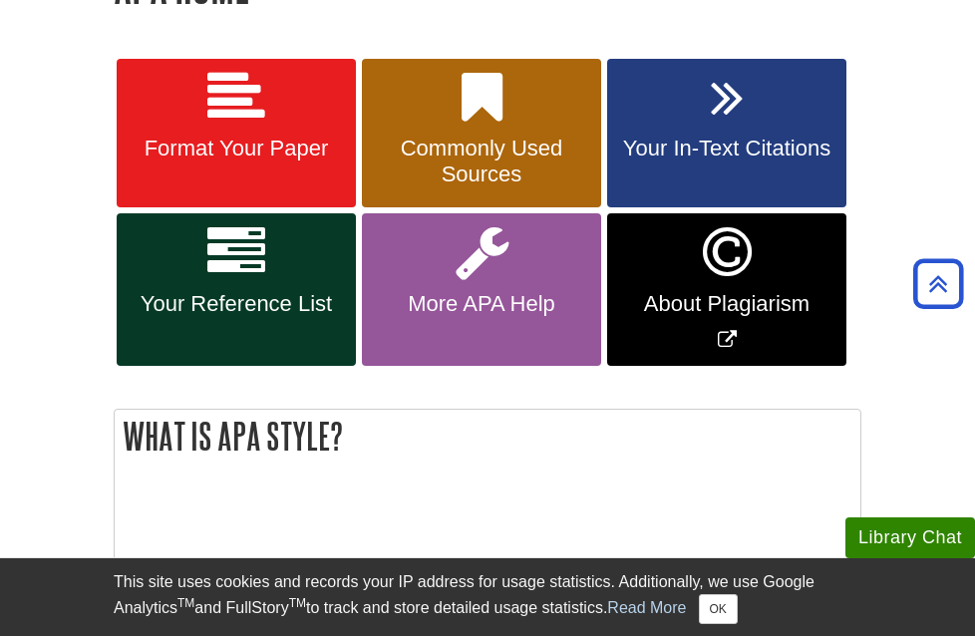
scroll to position [395, 0]
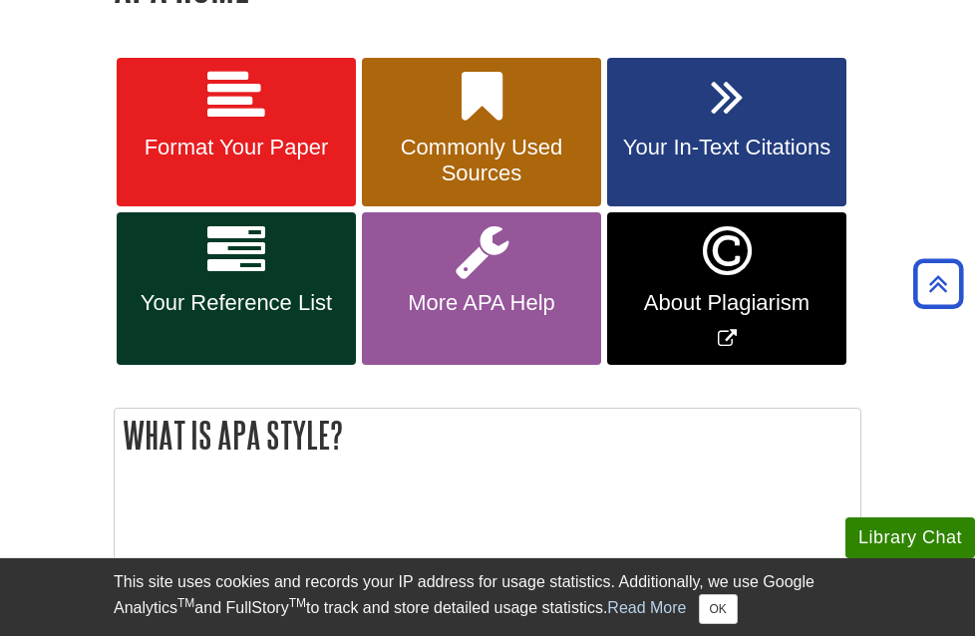
click at [651, 149] on span "Your In-Text Citations" at bounding box center [726, 148] width 209 height 26
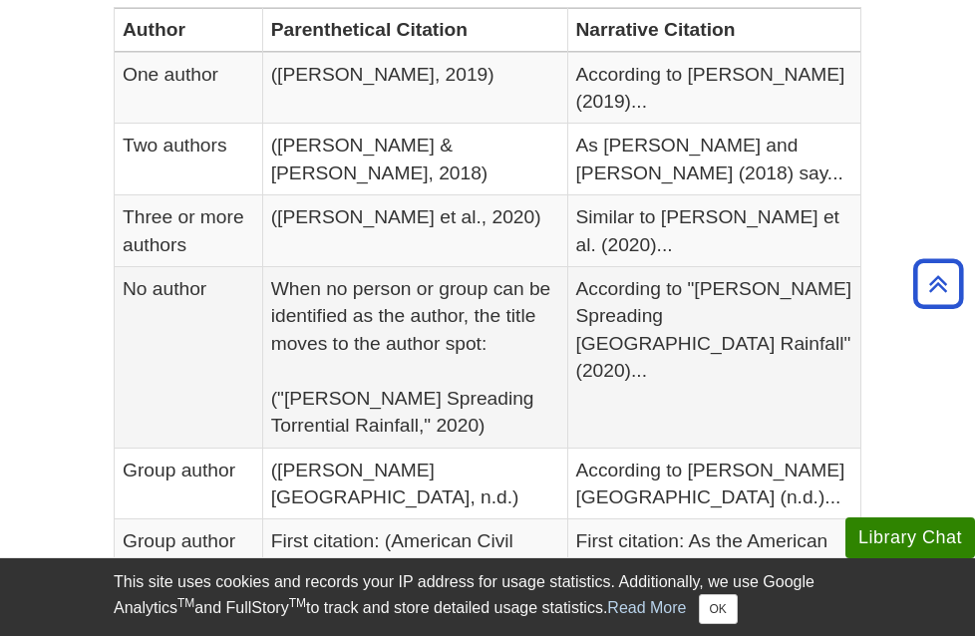
scroll to position [571, 0]
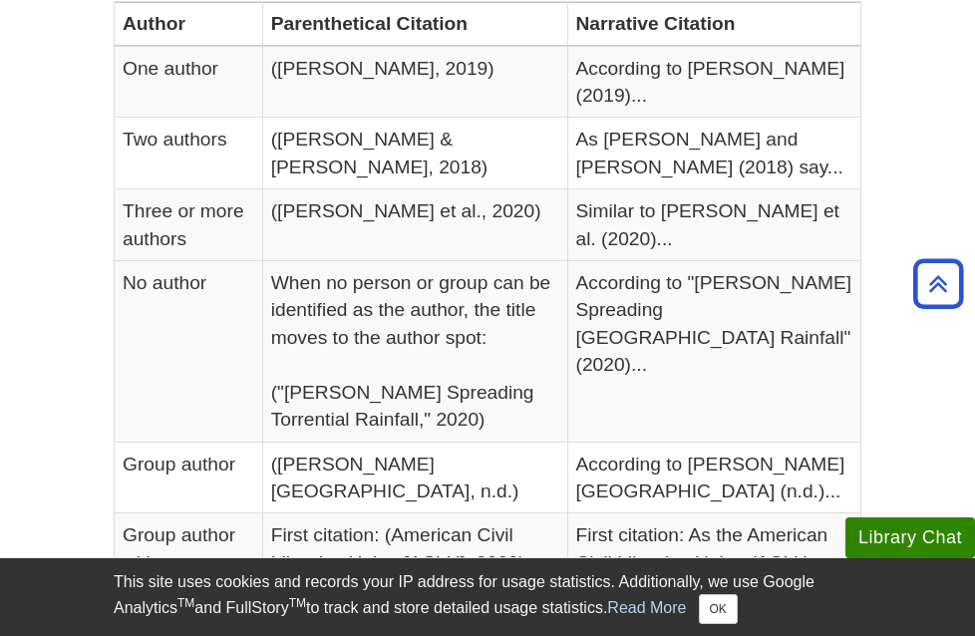
click at [612, 2] on th "Narrative Citation" at bounding box center [714, 24] width 294 height 44
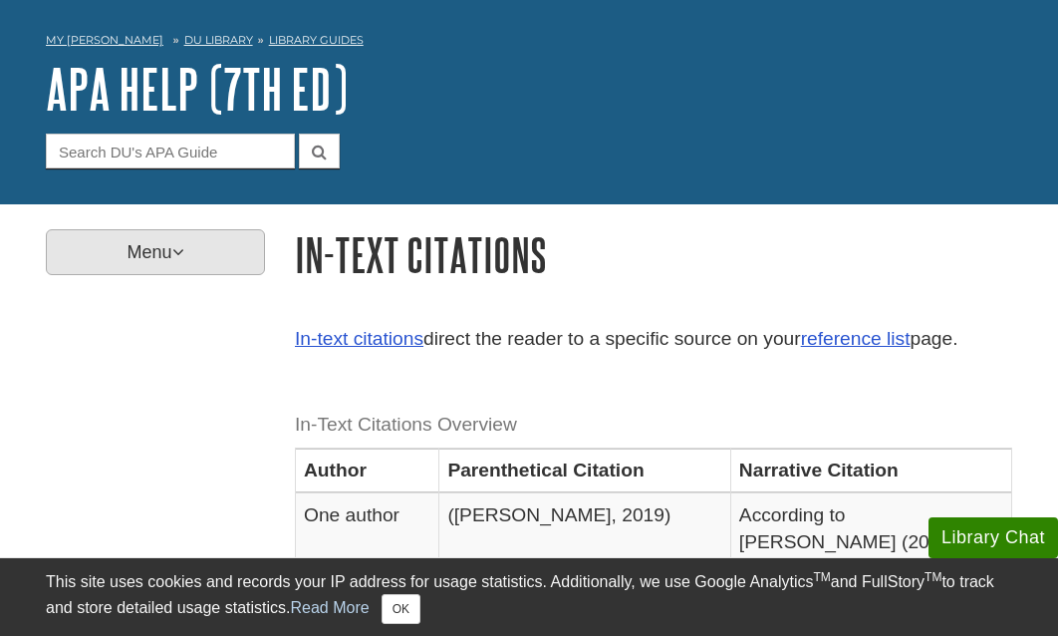
scroll to position [125, 0]
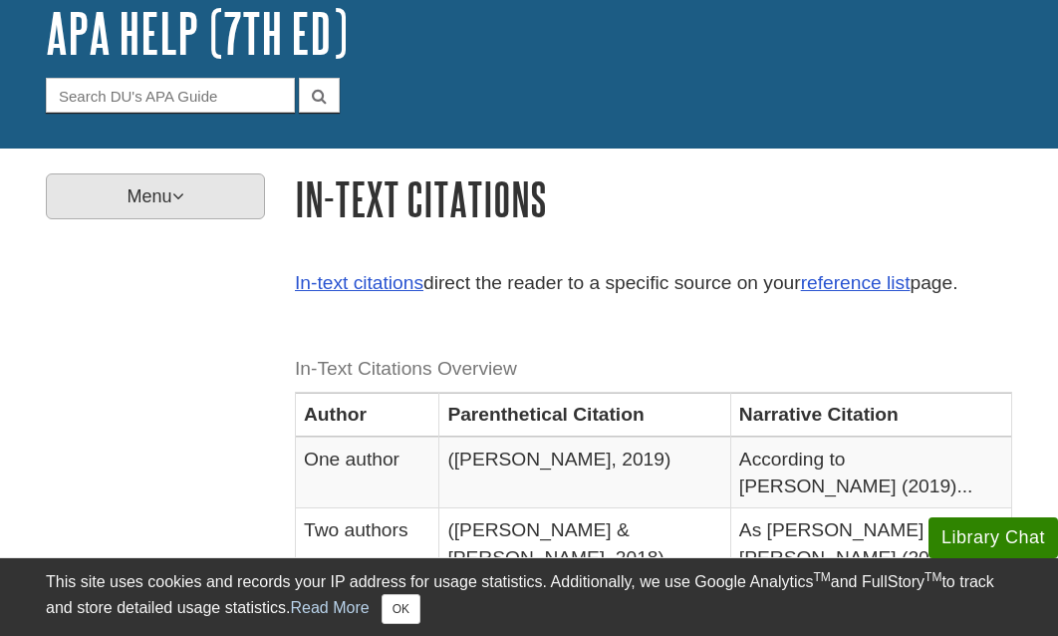
click at [200, 197] on p "Menu" at bounding box center [155, 196] width 219 height 46
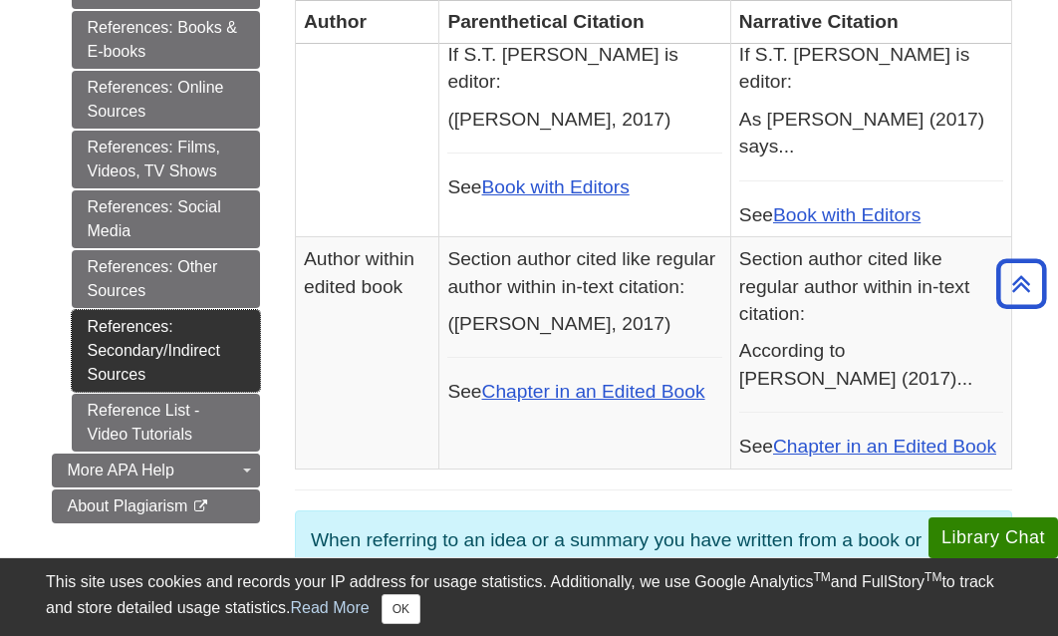
scroll to position [1335, 0]
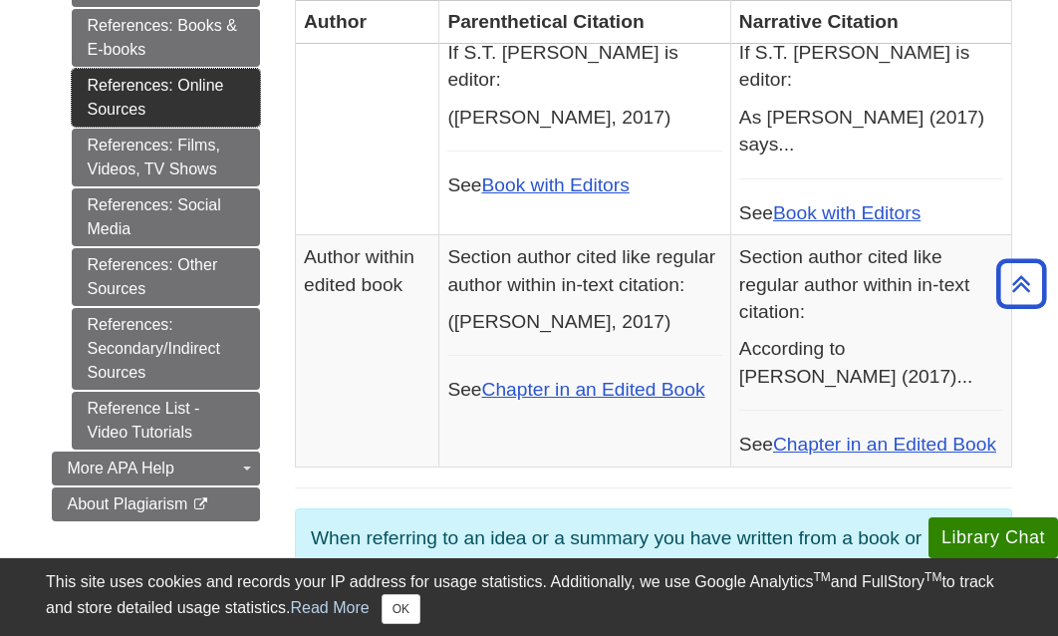
click at [159, 69] on link "References: Online Sources" at bounding box center [166, 98] width 188 height 58
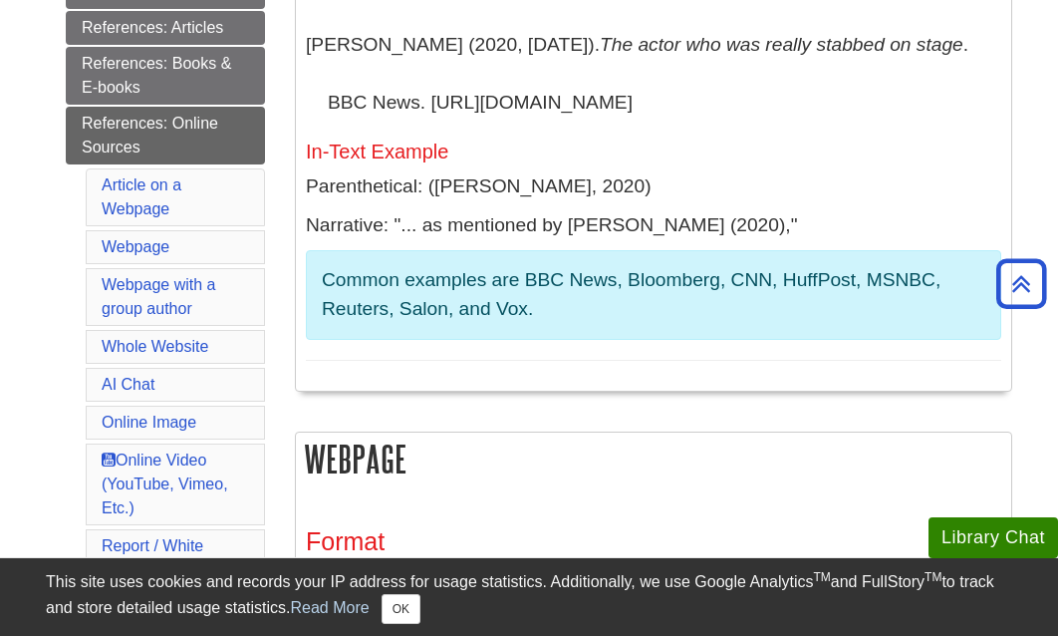
scroll to position [613, 0]
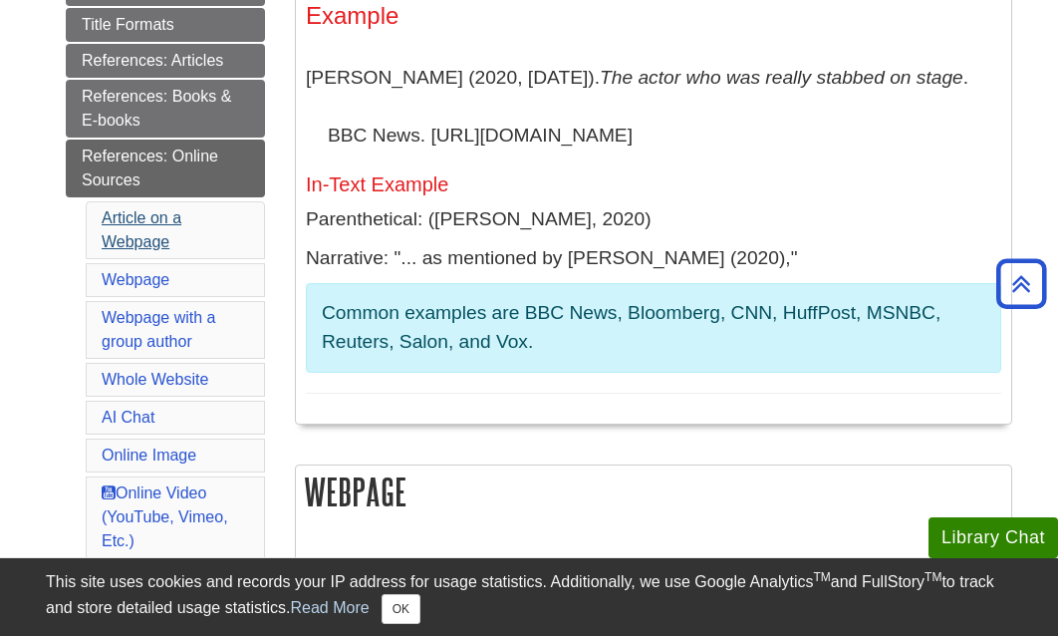
click at [138, 210] on link "Article on a Webpage" at bounding box center [142, 229] width 80 height 41
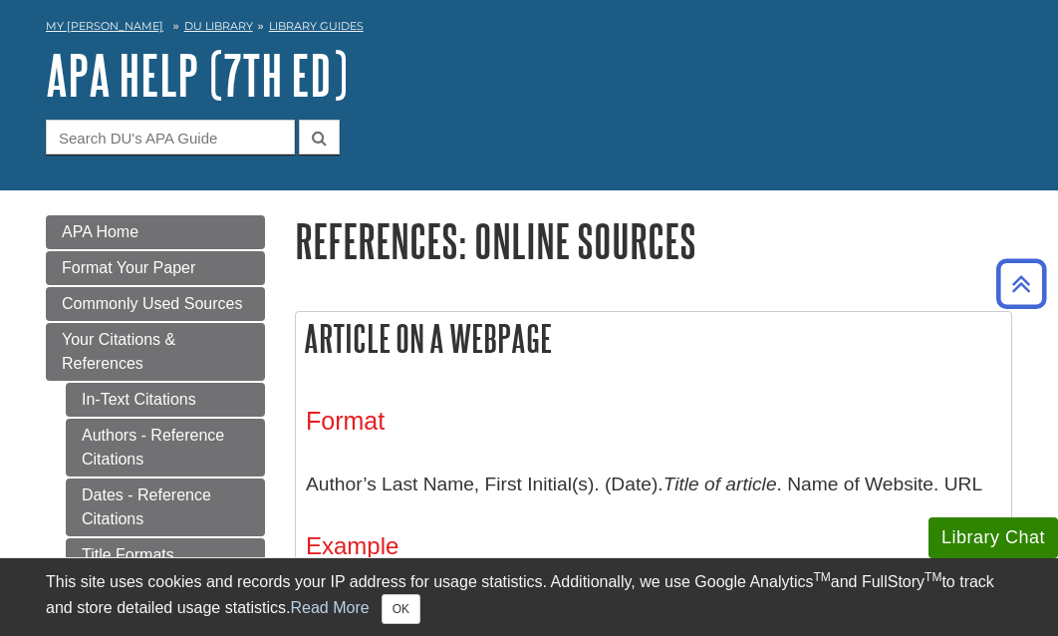
scroll to position [35, 0]
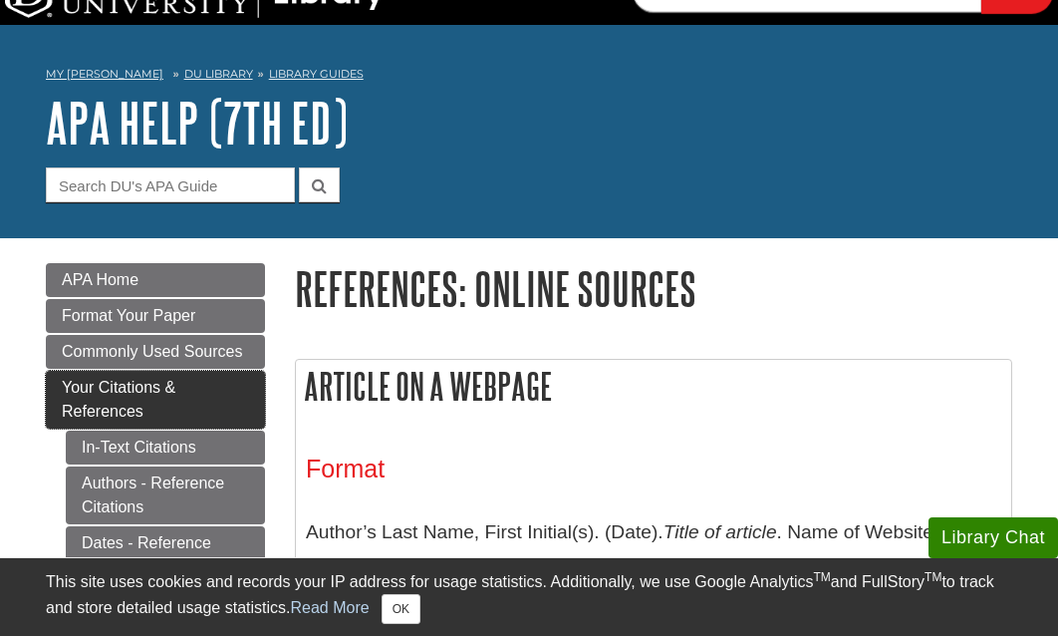
click at [157, 393] on span "Your Citations & References" at bounding box center [119, 399] width 114 height 41
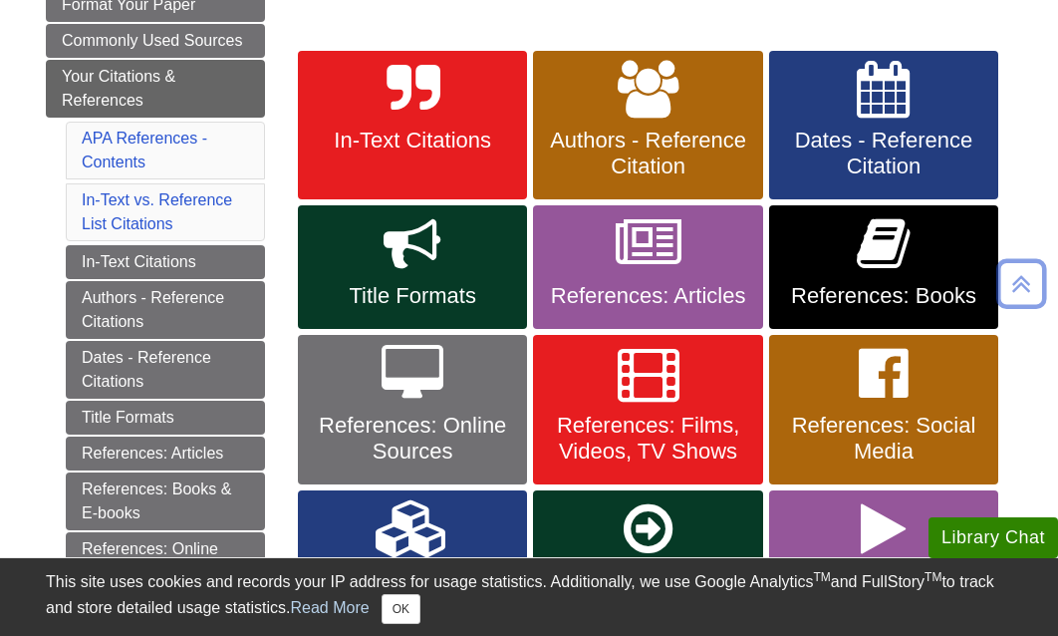
scroll to position [353, 0]
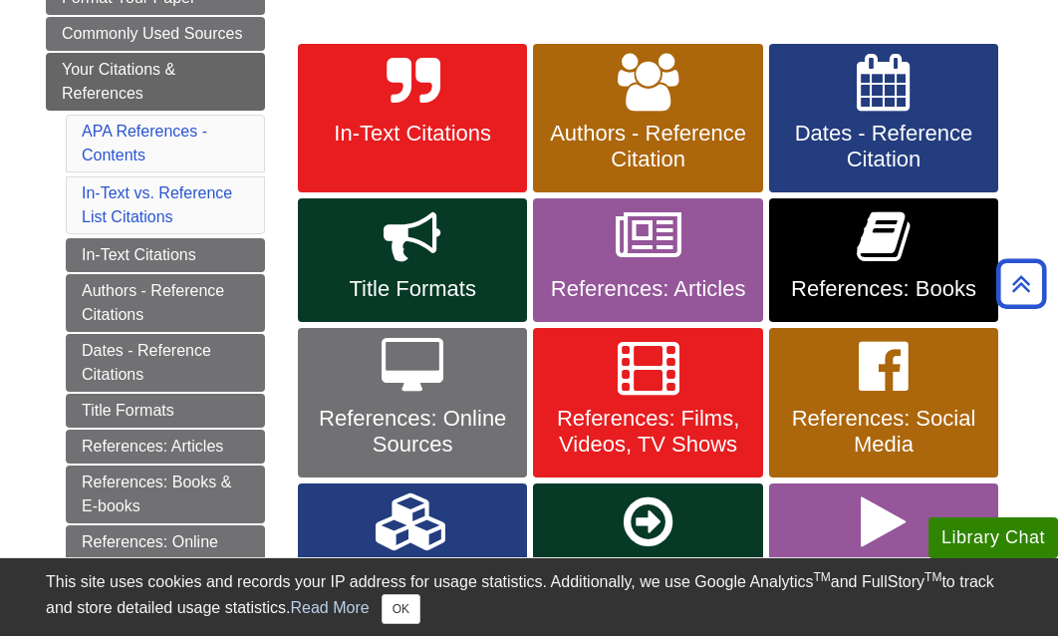
click at [438, 142] on span "In-Text Citations" at bounding box center [412, 134] width 199 height 26
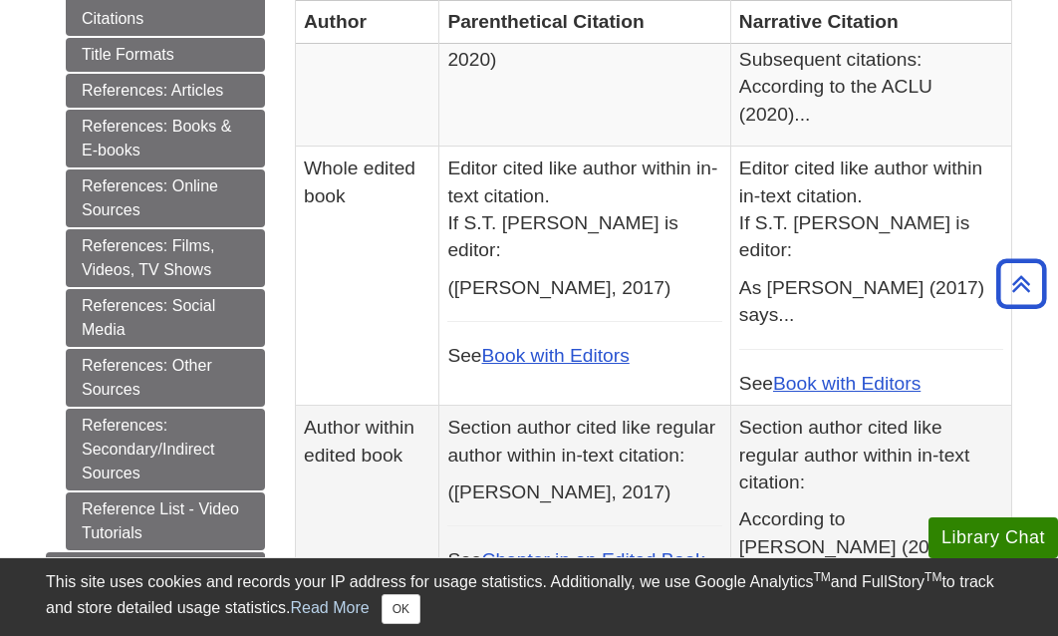
scroll to position [1170, 0]
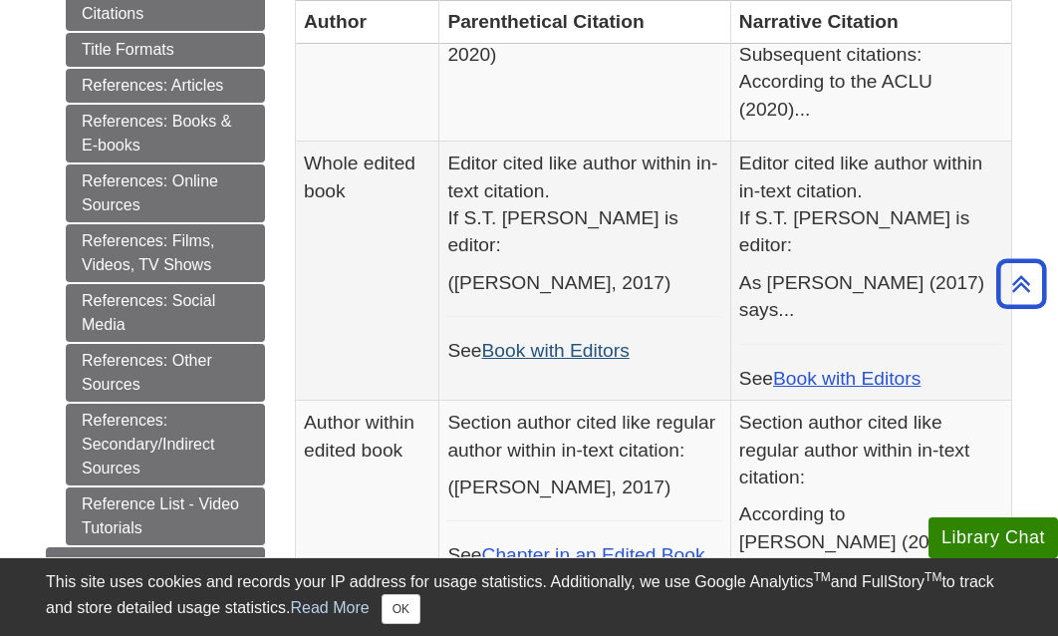
click at [580, 340] on link "Book with Editors" at bounding box center [555, 350] width 147 height 21
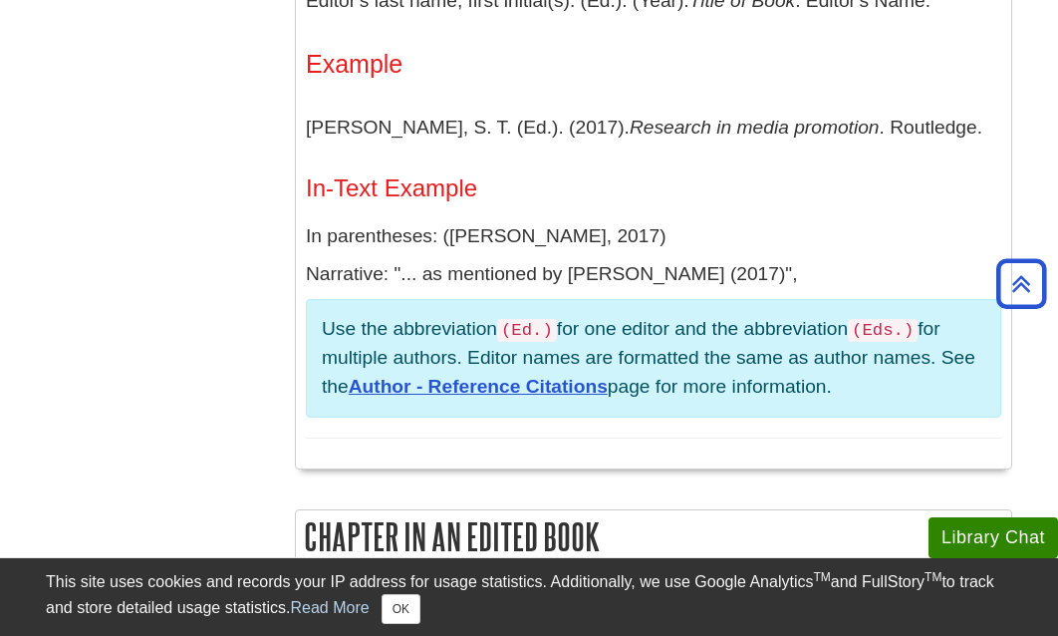
scroll to position [2051, 0]
click at [545, 382] on link "Author - Reference Citations" at bounding box center [478, 387] width 259 height 21
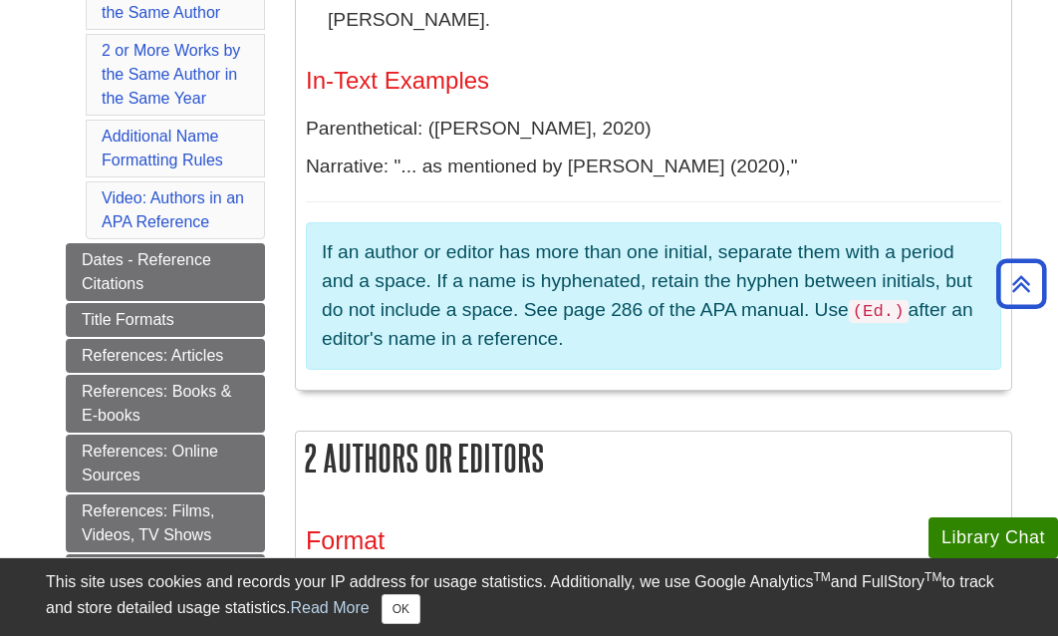
scroll to position [928, 0]
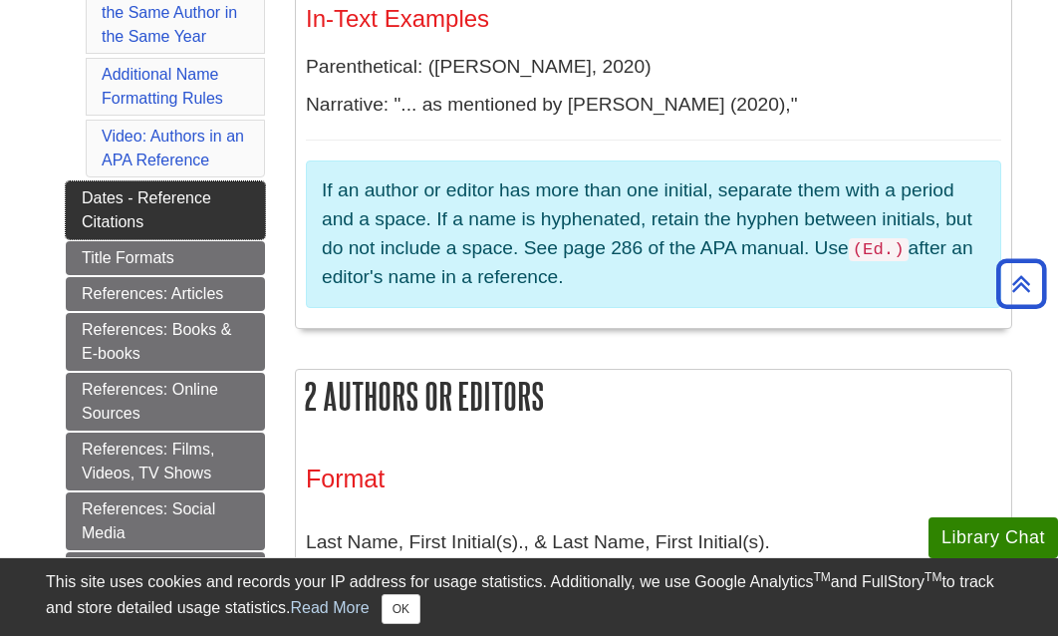
click at [152, 193] on link "Dates - Reference Citations" at bounding box center [165, 210] width 199 height 58
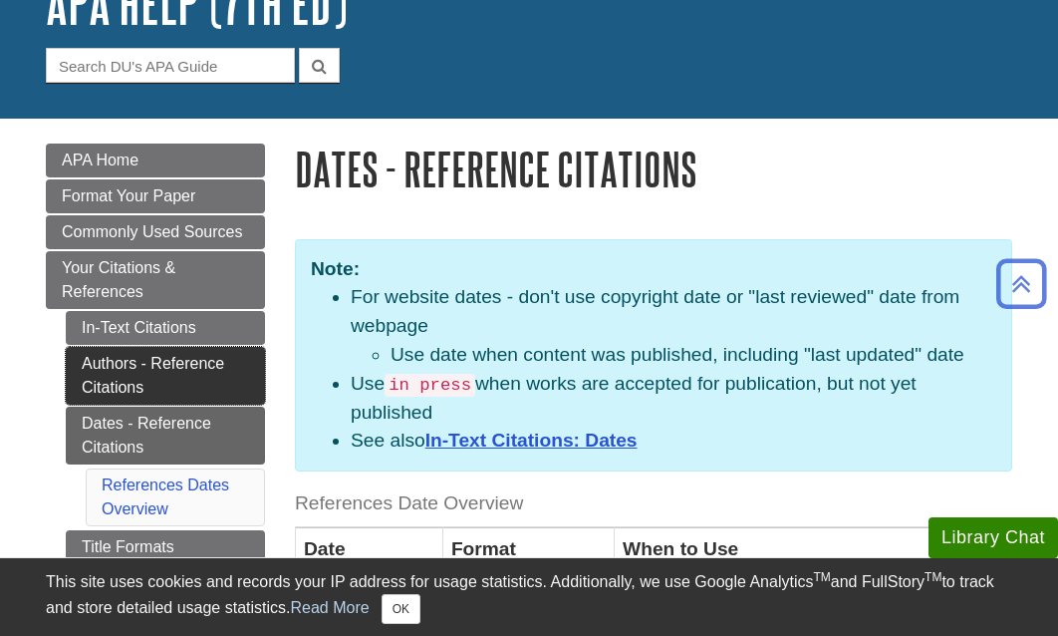
scroll to position [122, 0]
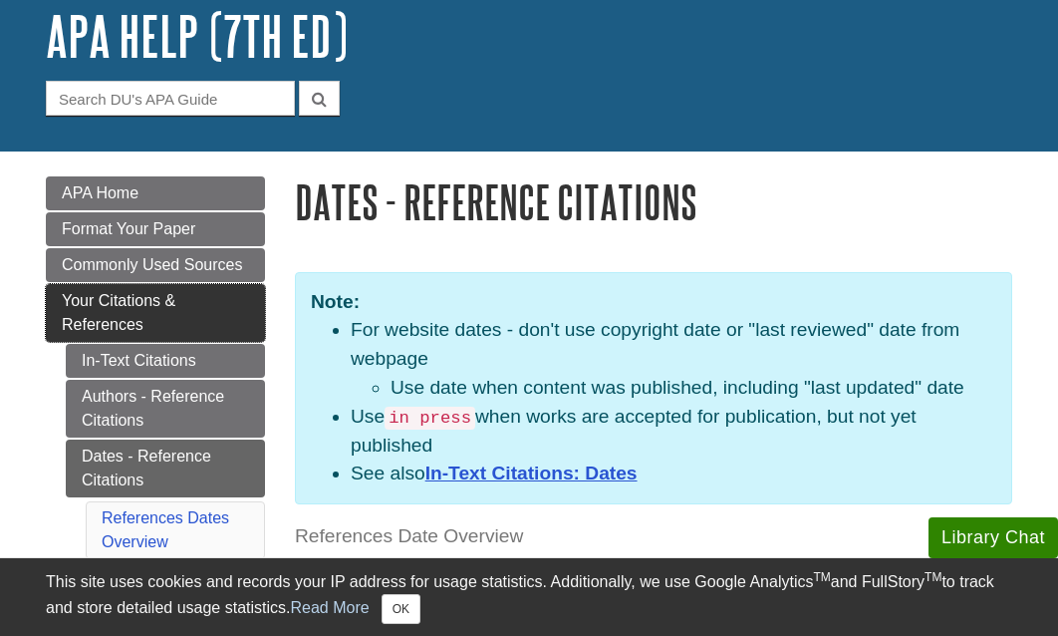
click at [175, 297] on span "Your Citations & References" at bounding box center [119, 312] width 114 height 41
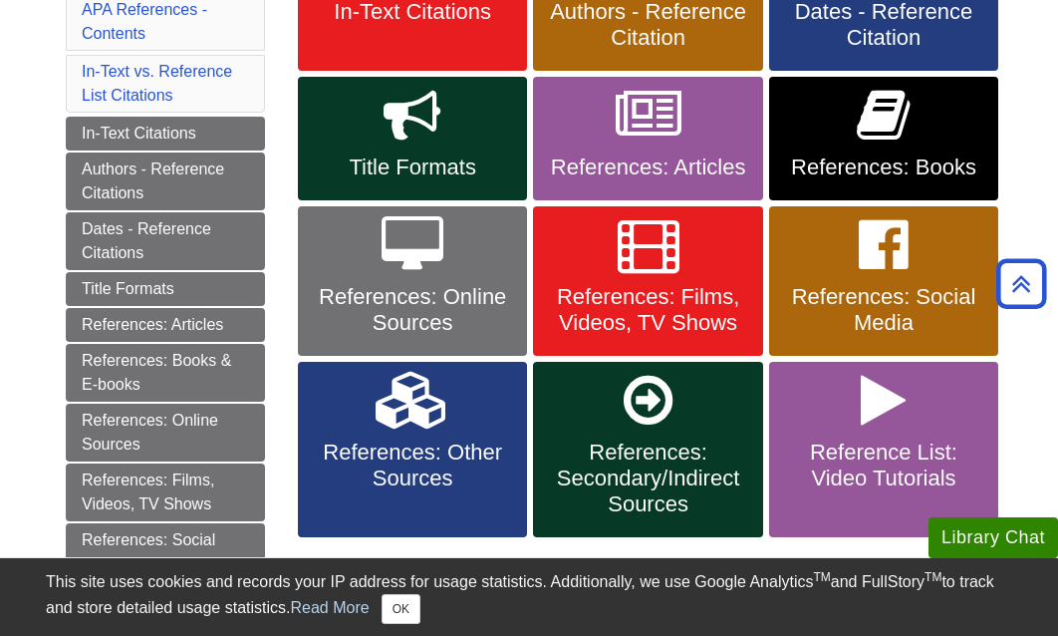
scroll to position [476, 0]
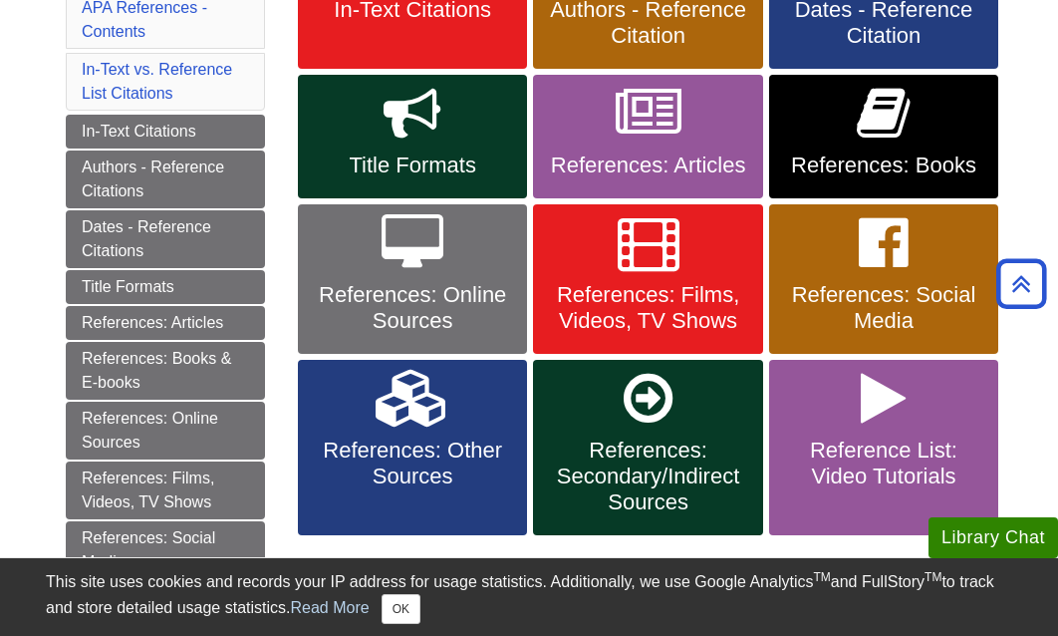
click at [851, 149] on link "References: Books" at bounding box center [883, 137] width 229 height 124
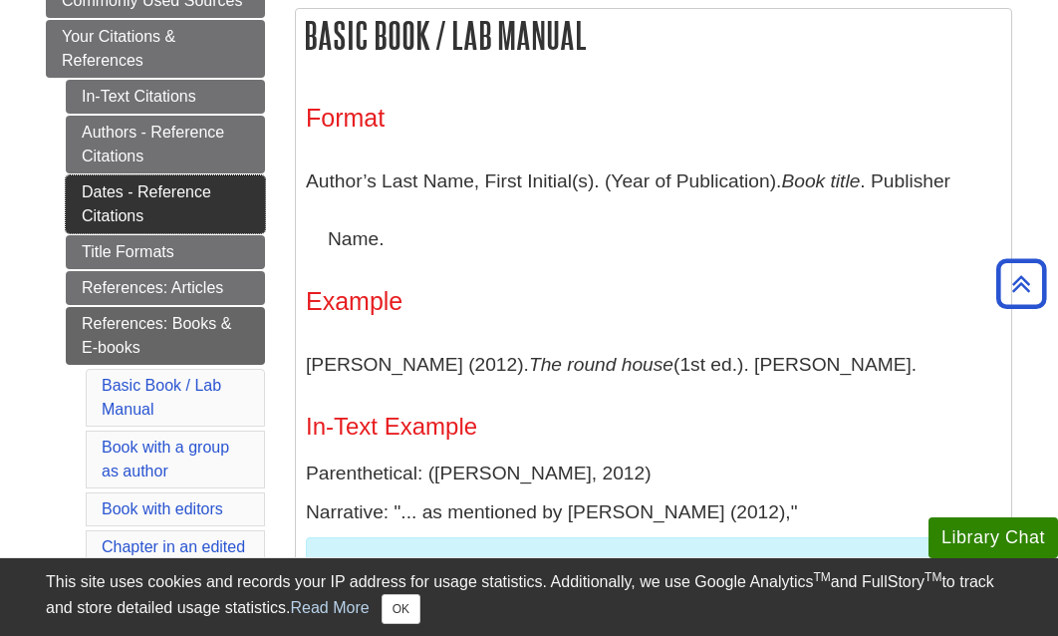
scroll to position [378, 0]
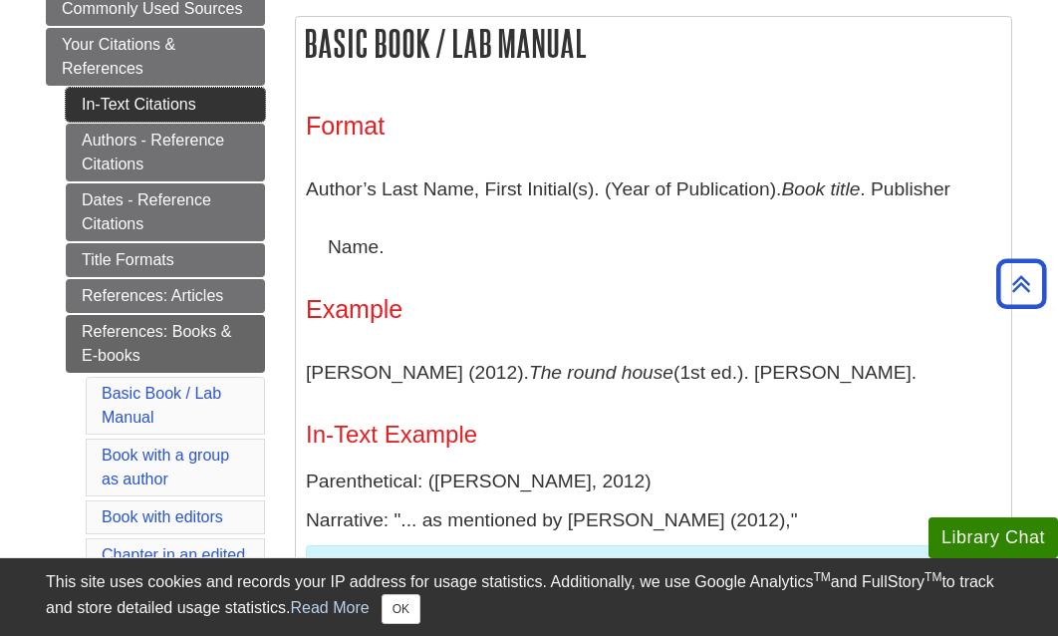
click at [194, 104] on link "In-Text Citations" at bounding box center [165, 105] width 199 height 34
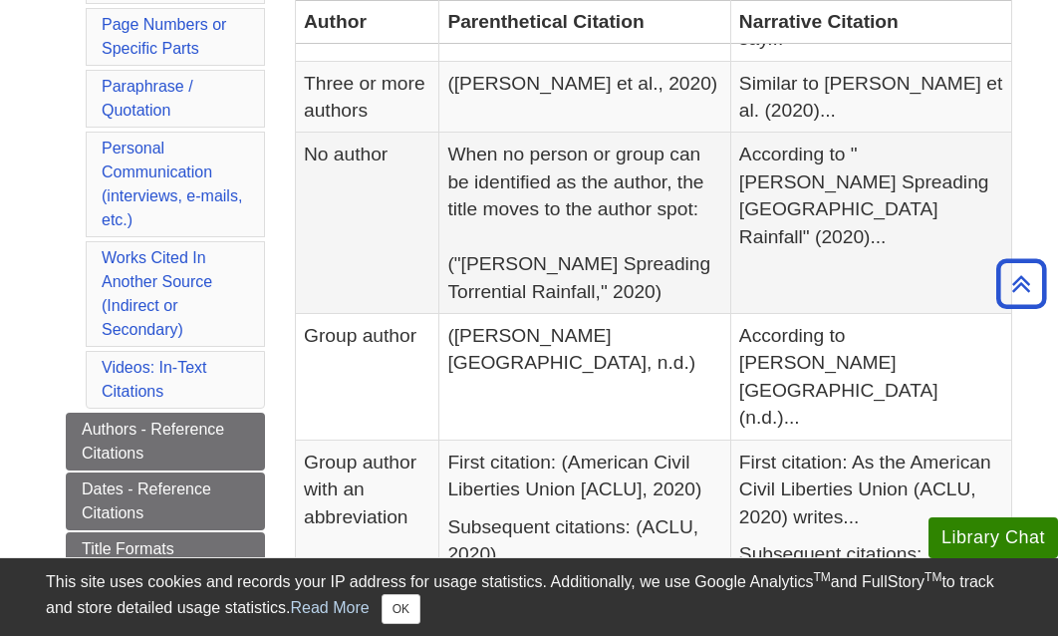
scroll to position [673, 0]
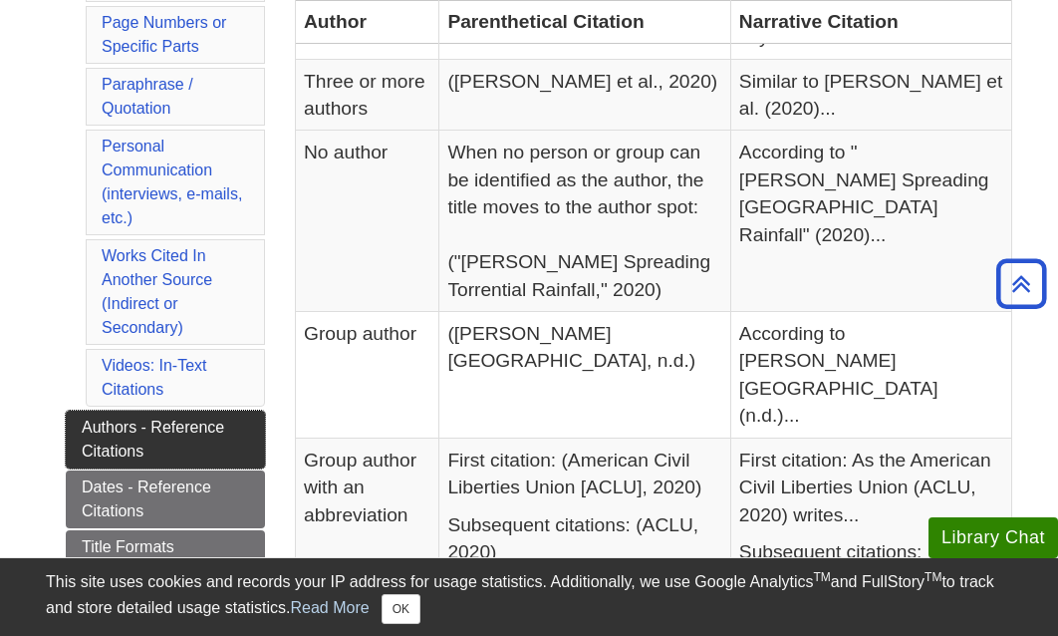
click at [178, 411] on link "Authors - Reference Citations" at bounding box center [165, 440] width 199 height 58
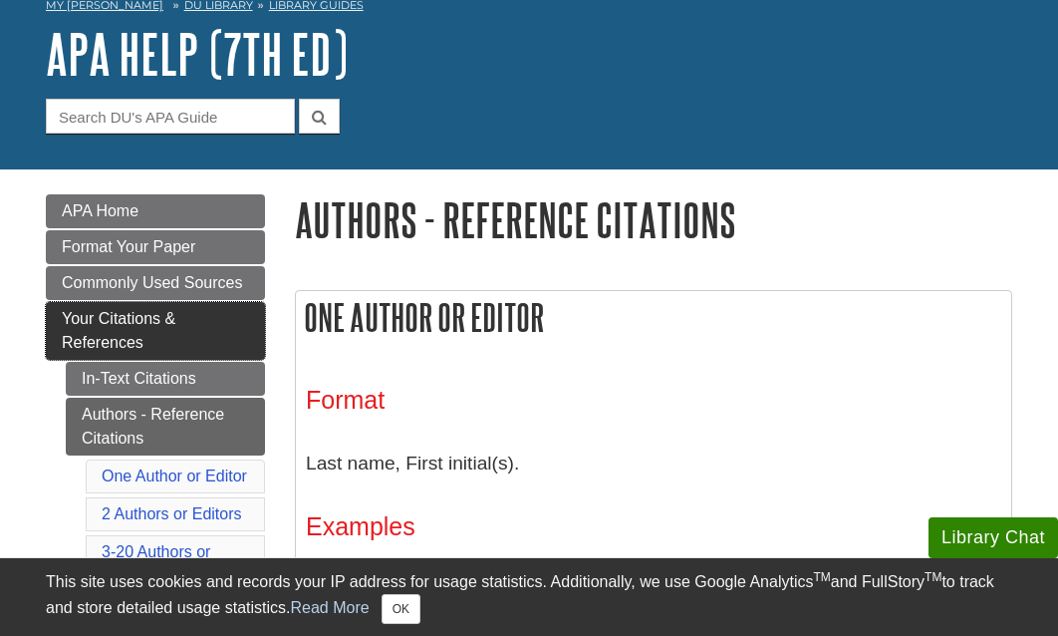
scroll to position [157, 0]
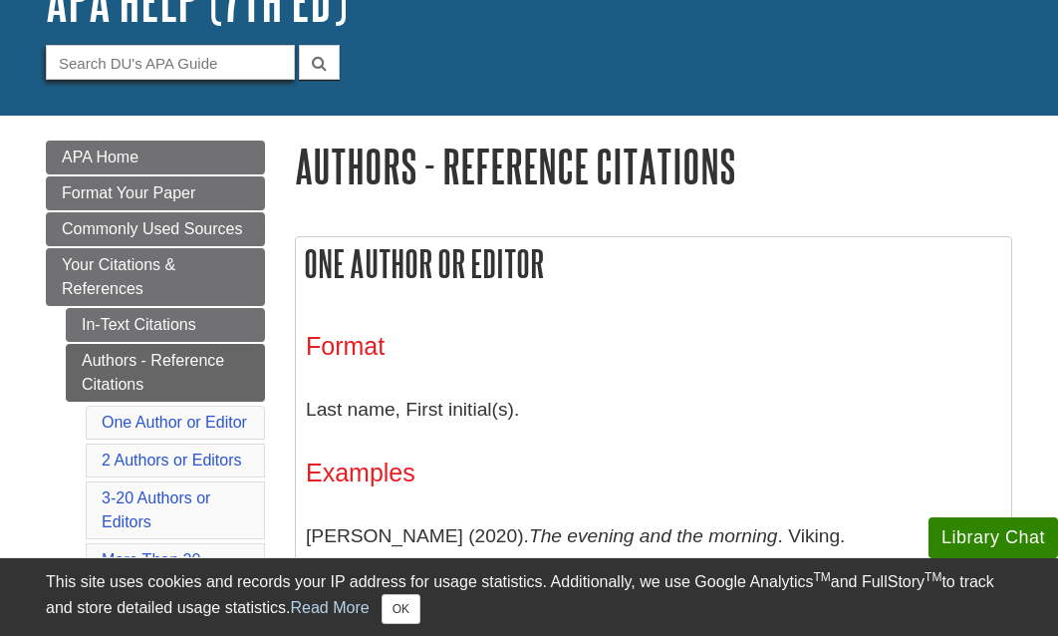
click at [223, 52] on input "Guide Search Terms" at bounding box center [170, 62] width 249 height 35
type input "Journal article citation"
click at [319, 61] on button "submit" at bounding box center [319, 62] width 41 height 35
click at [627, 1] on h1 "APA Help (7th Ed)" at bounding box center [529, 0] width 967 height 60
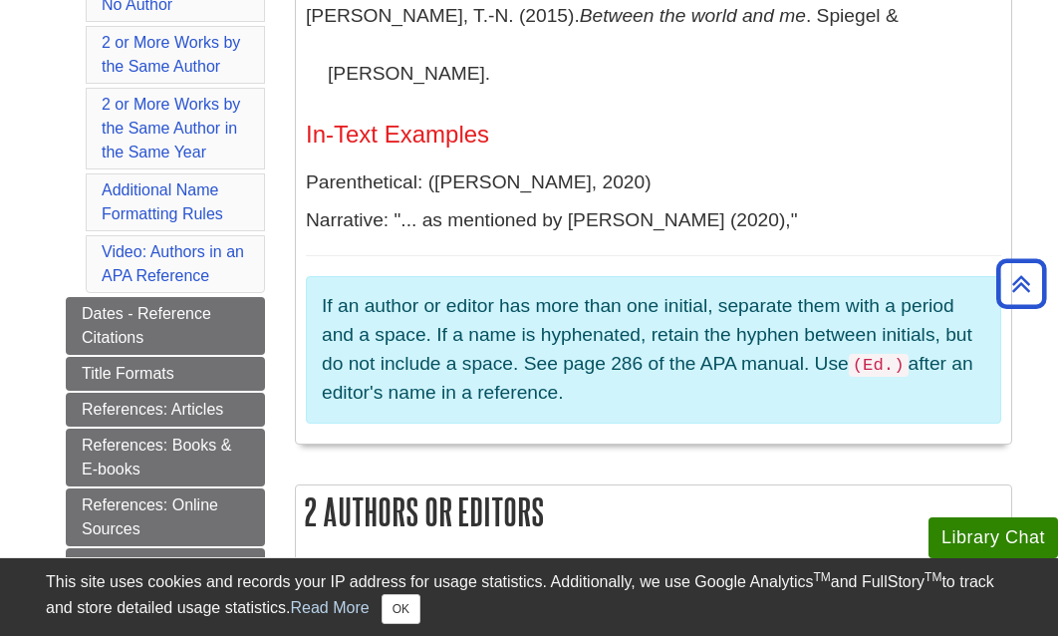
scroll to position [814, 0]
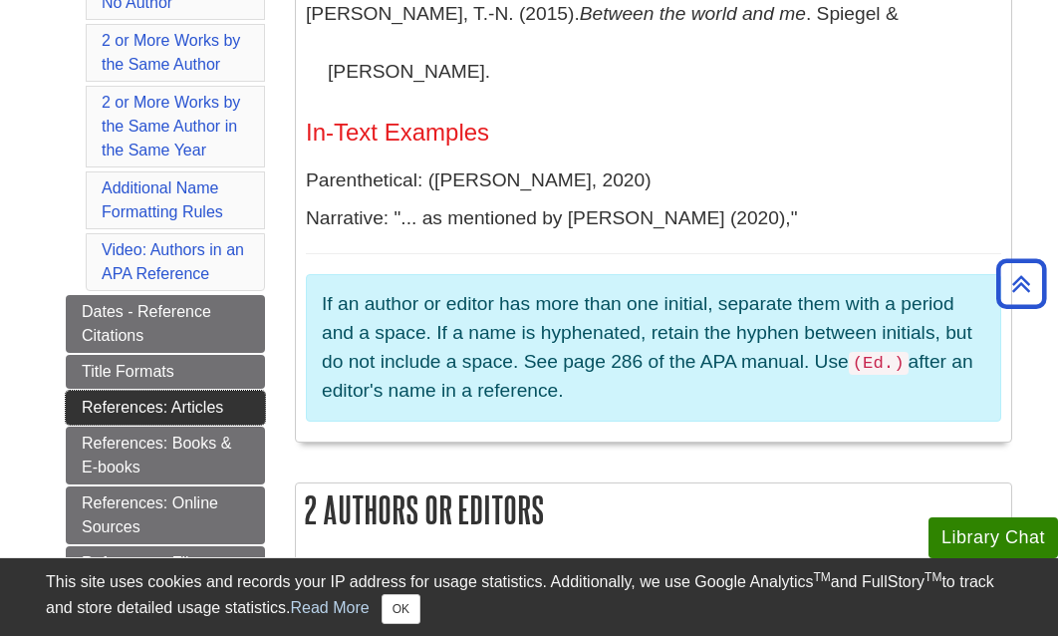
click at [187, 407] on link "References: Articles" at bounding box center [165, 408] width 199 height 34
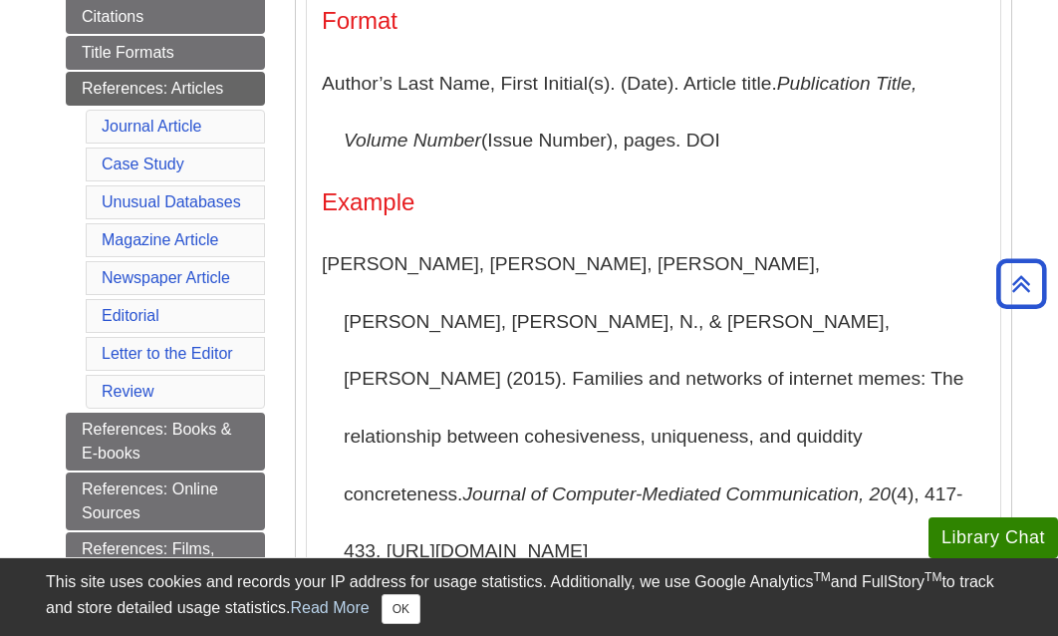
scroll to position [584, 0]
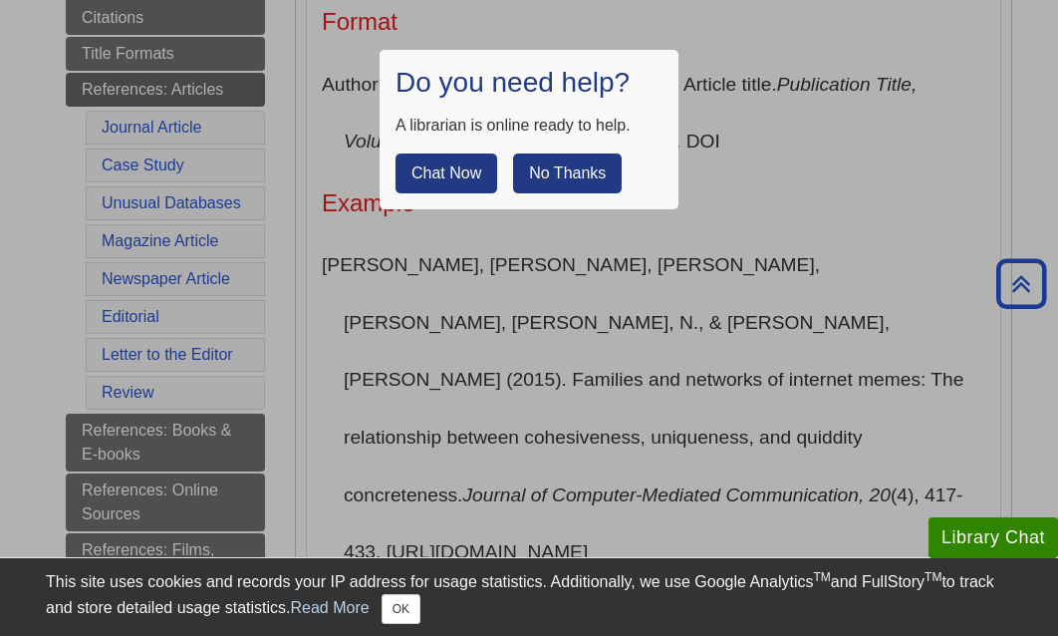
click at [536, 168] on button "No Thanks" at bounding box center [567, 173] width 109 height 40
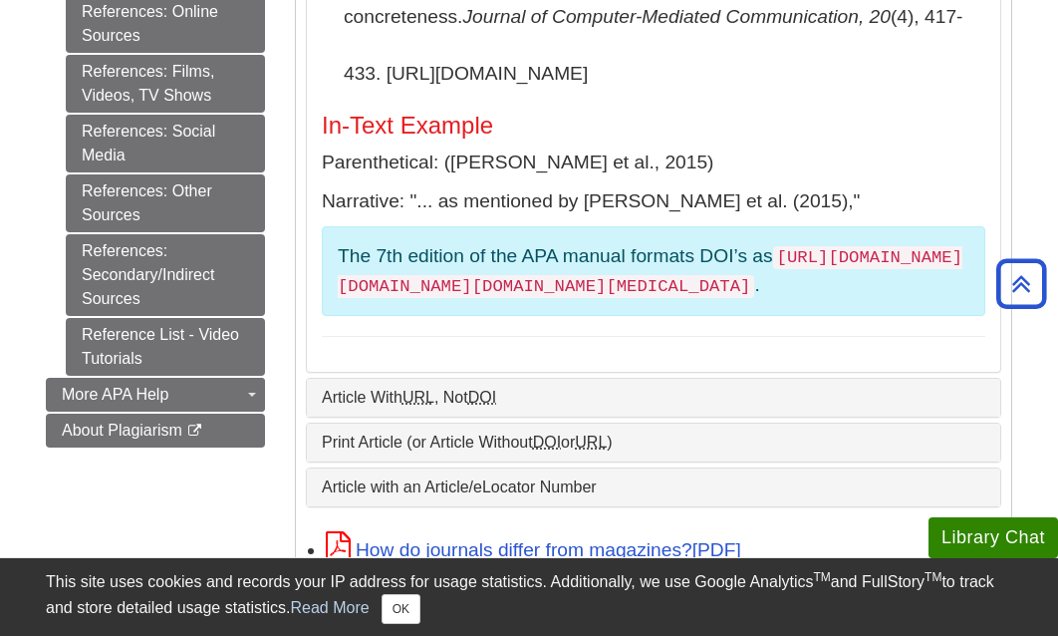
scroll to position [1056, 0]
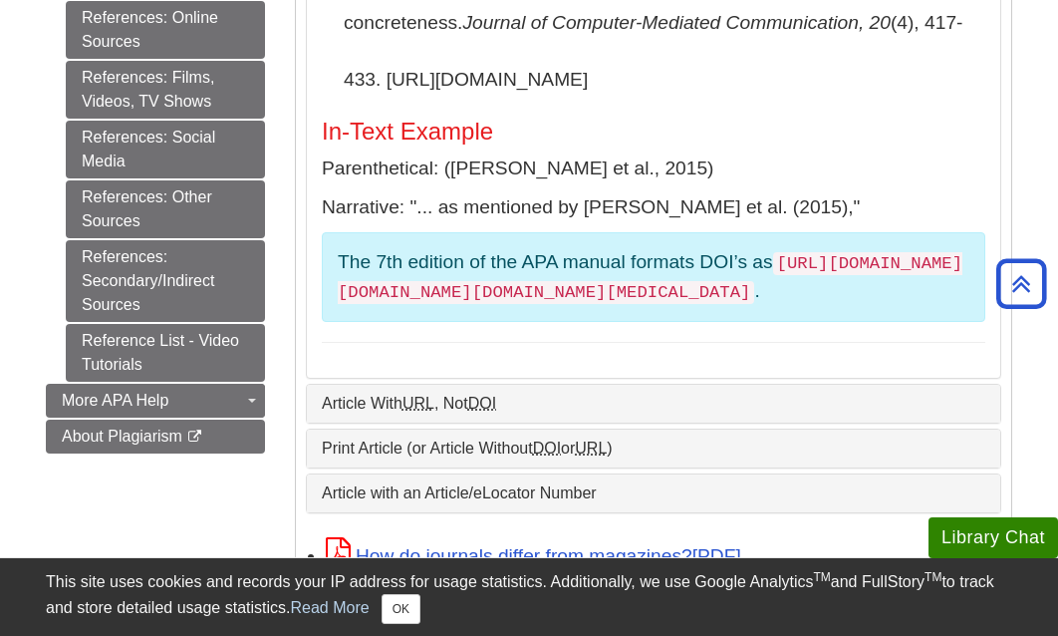
click at [570, 395] on link "Article With URL , Not DOI" at bounding box center [654, 404] width 664 height 18
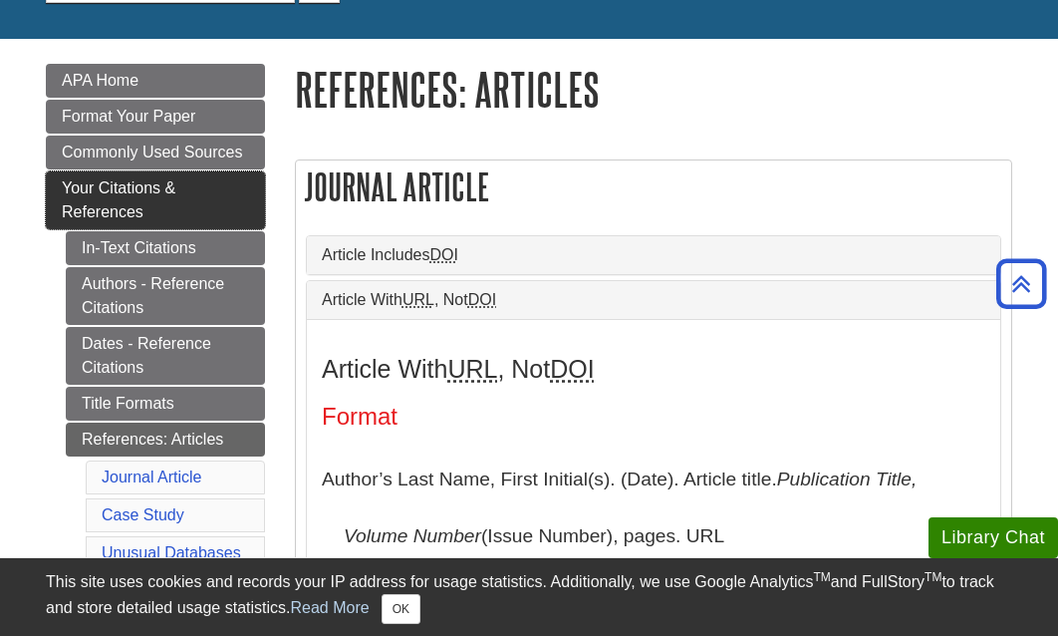
scroll to position [209, 0]
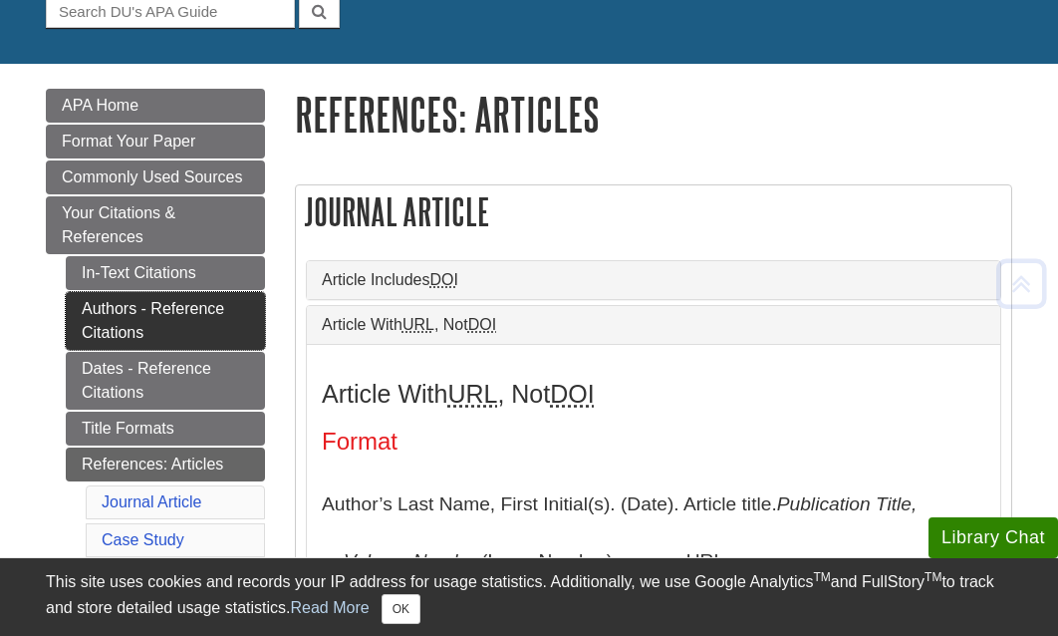
click at [167, 313] on link "Authors - Reference Citations" at bounding box center [165, 321] width 199 height 58
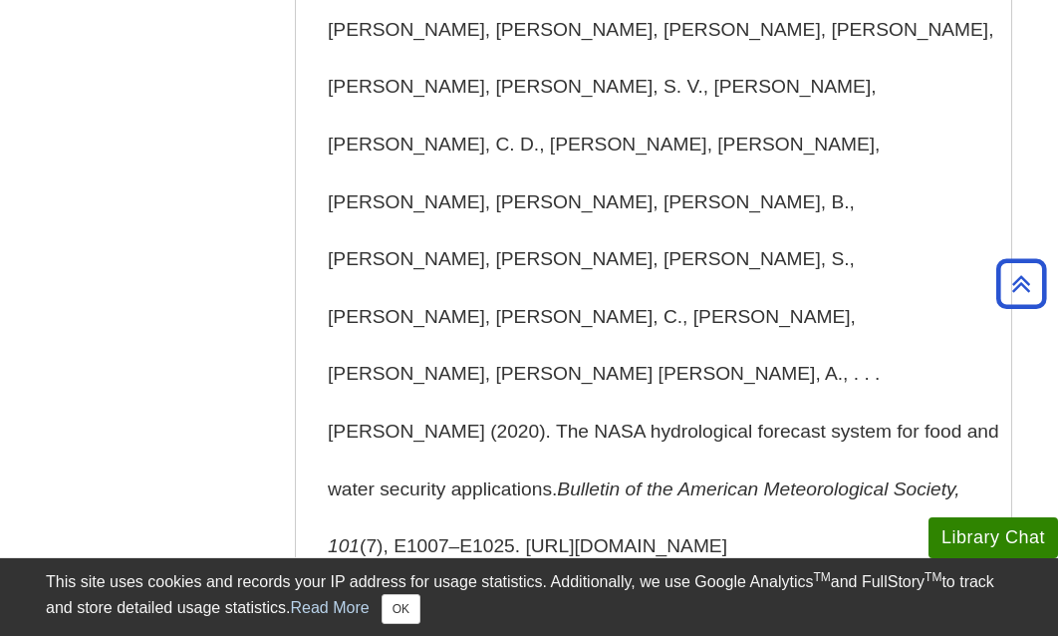
scroll to position [3419, 0]
